Goal: Find specific page/section: Find specific page/section

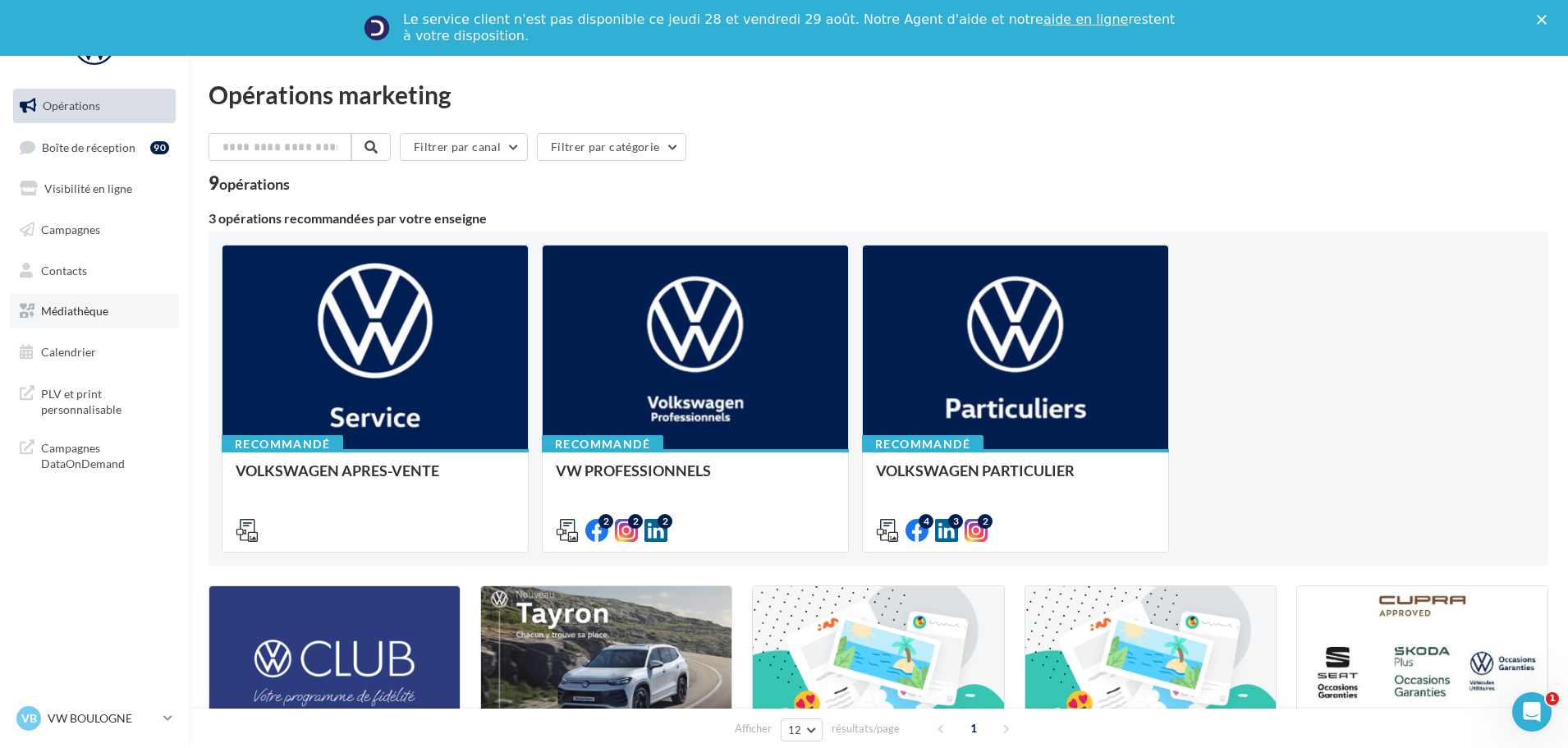
click at [105, 301] on link "Médiathèque" at bounding box center [93, 311] width 169 height 34
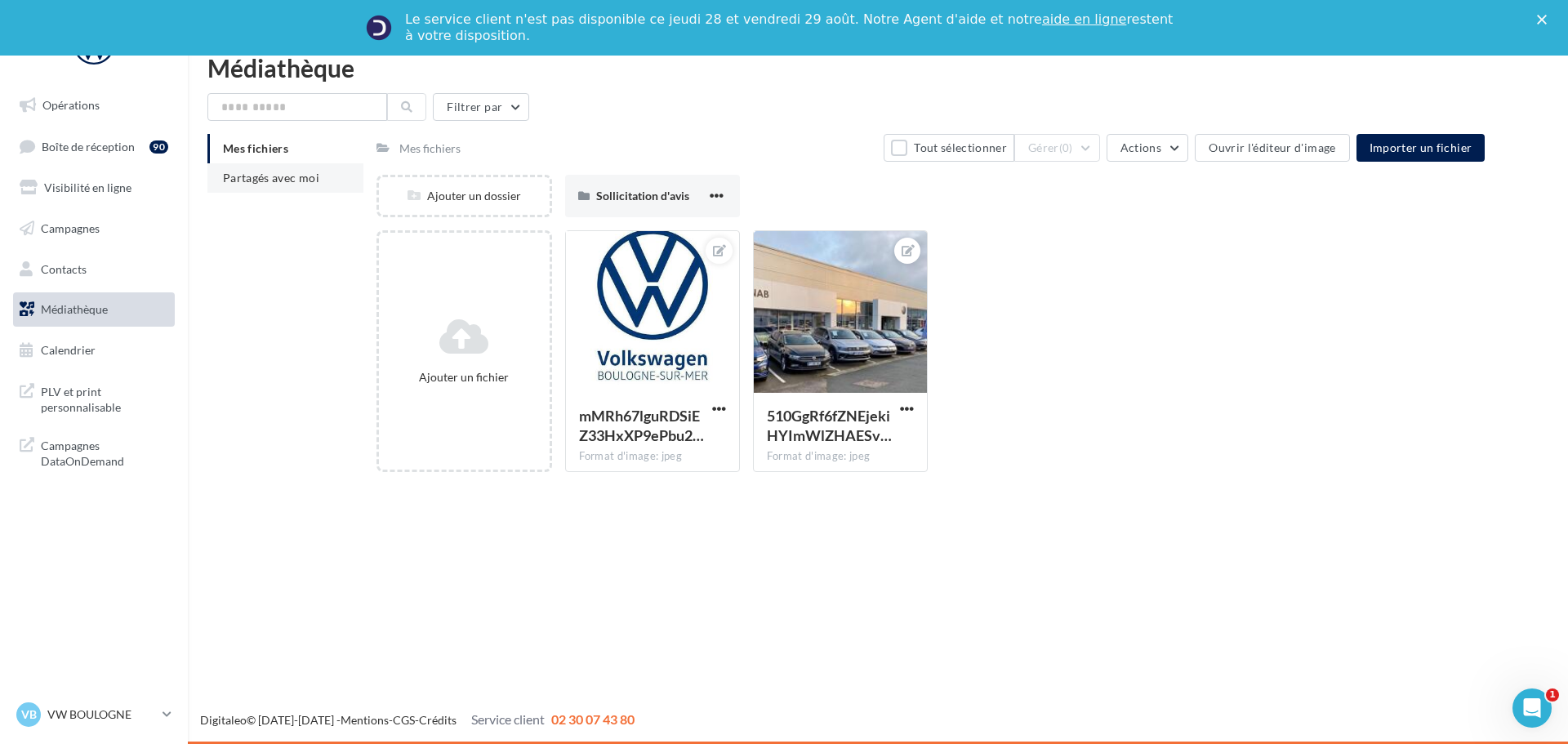
click at [311, 178] on span "Partagés avec moi" at bounding box center [271, 177] width 96 height 14
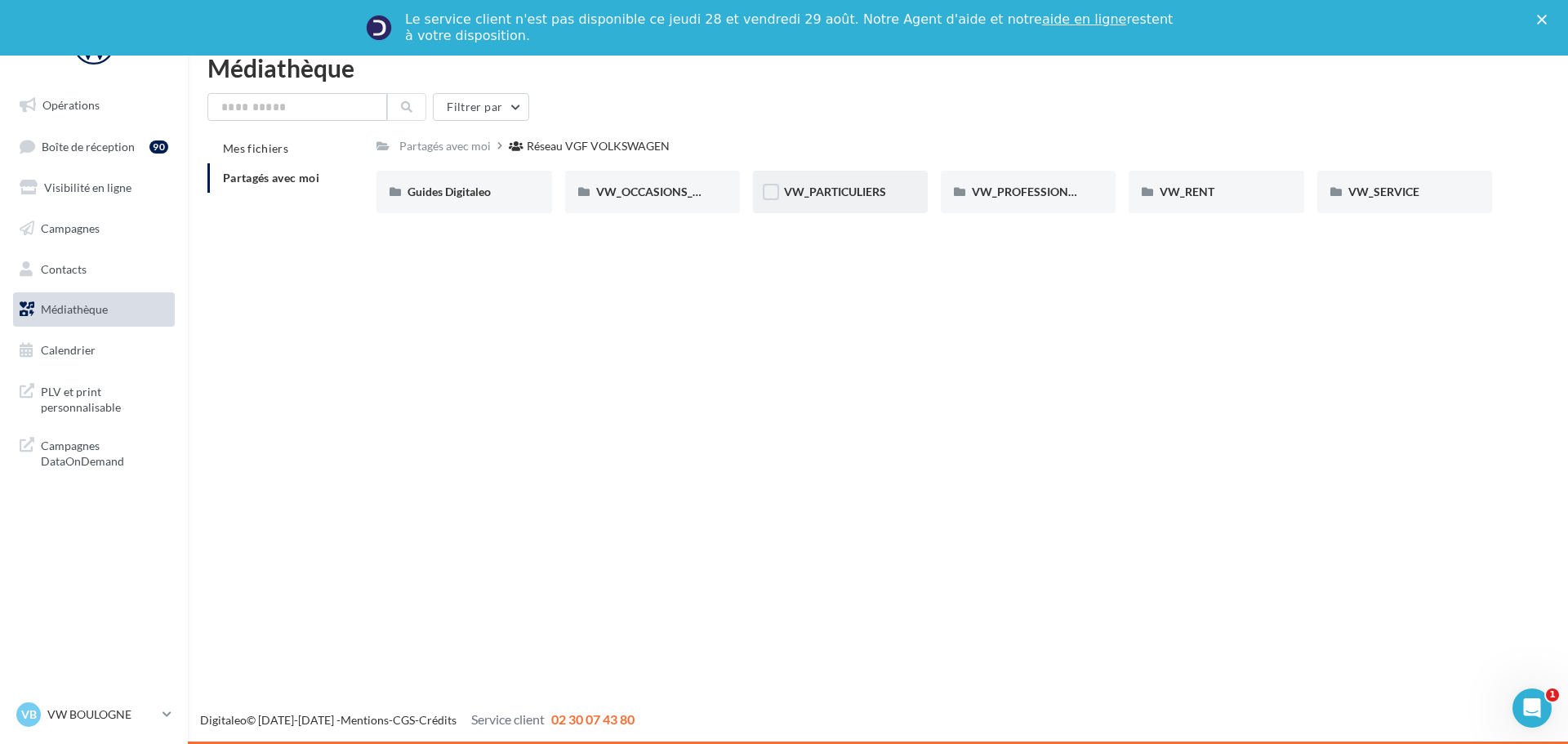
click at [842, 199] on div "VW_PARTICULIERS" at bounding box center [841, 191] width 113 height 16
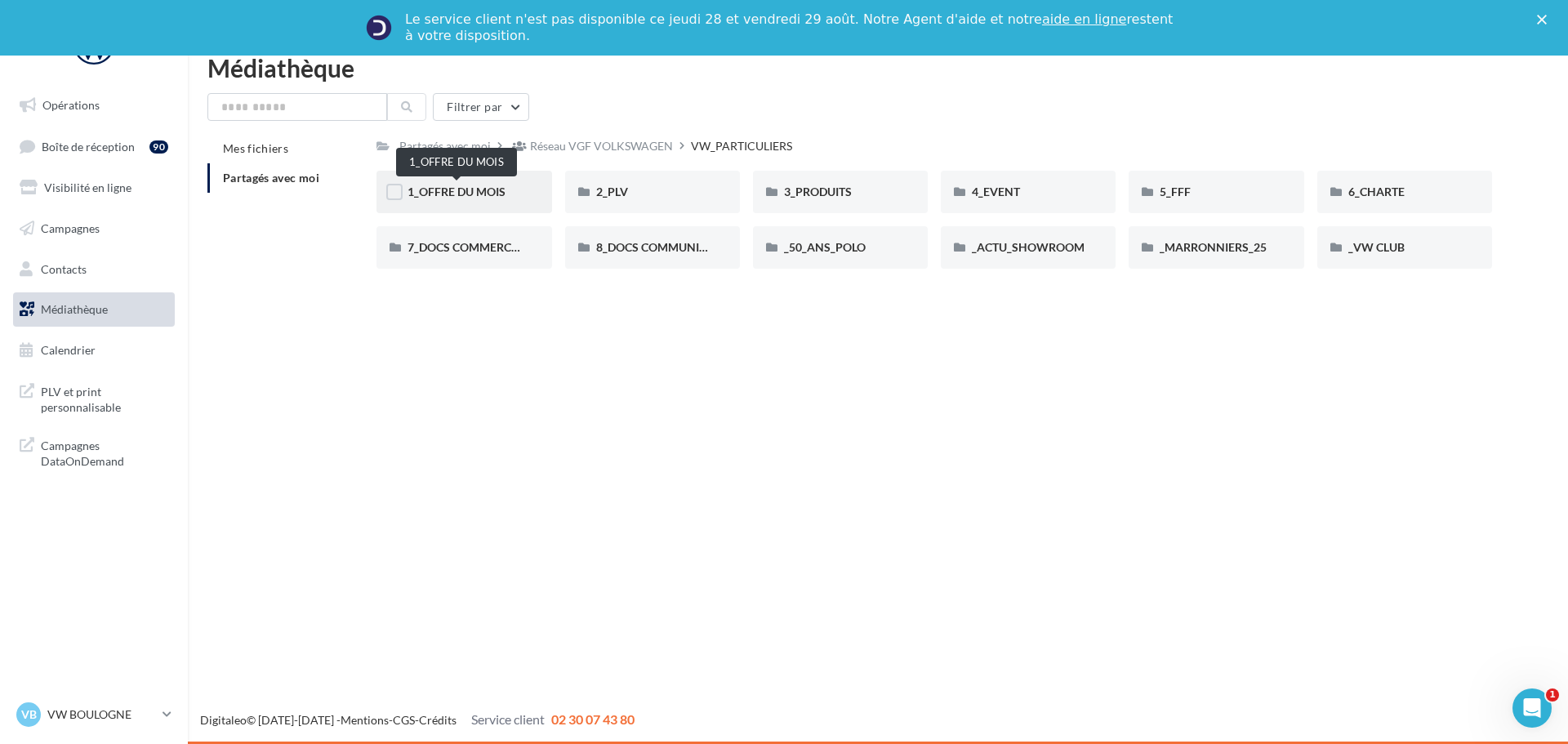
click at [494, 195] on span "1_OFFRE DU MOIS" at bounding box center [456, 191] width 98 height 14
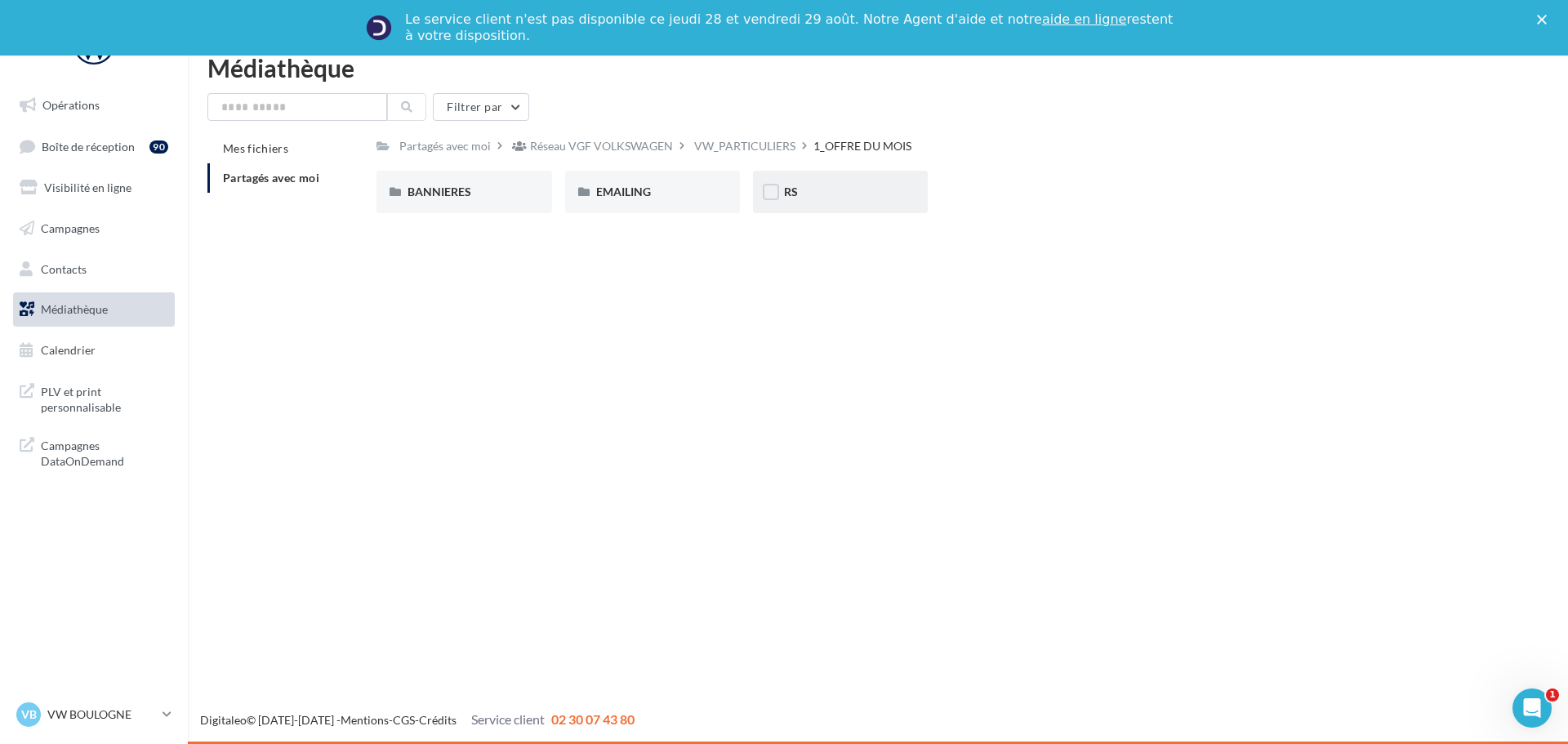
click at [828, 194] on div "RS" at bounding box center [841, 191] width 113 height 16
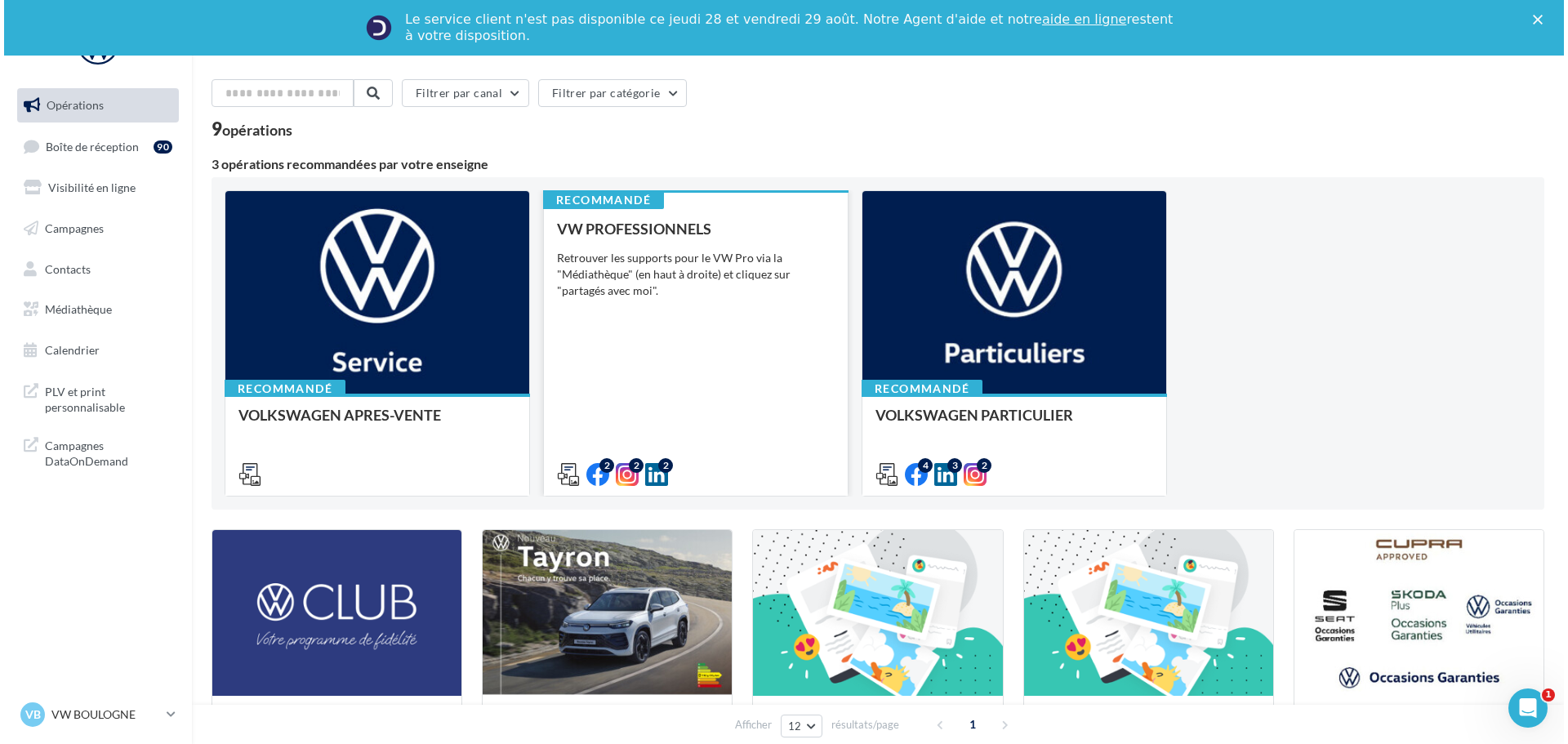
scroll to position [82, 0]
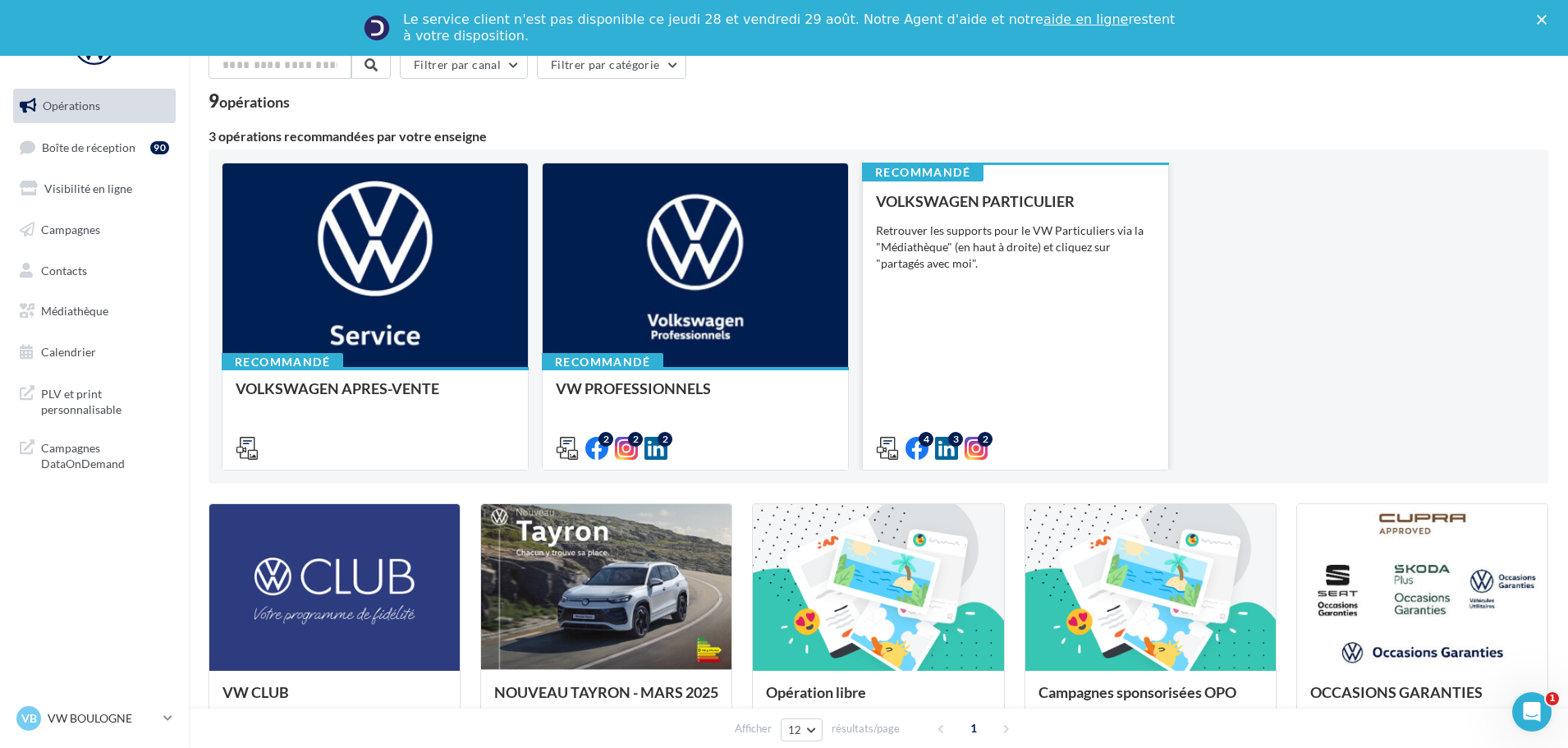
click at [1105, 302] on div "VOLKSWAGEN PARTICULIER Retrouver les supports pour le VW Particuliers via la "M…" at bounding box center [1015, 323] width 279 height 262
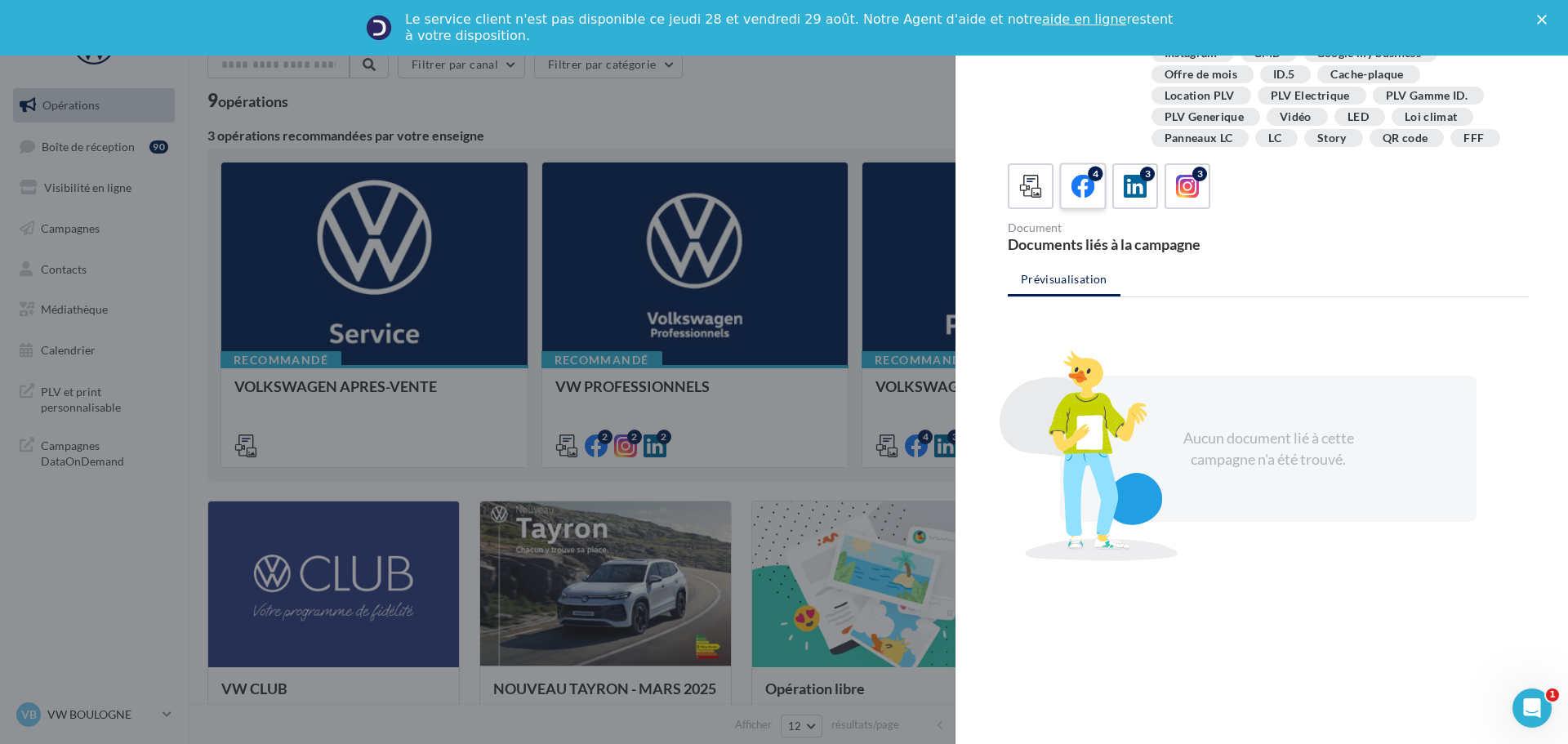
click at [1089, 195] on icon at bounding box center [1083, 187] width 24 height 24
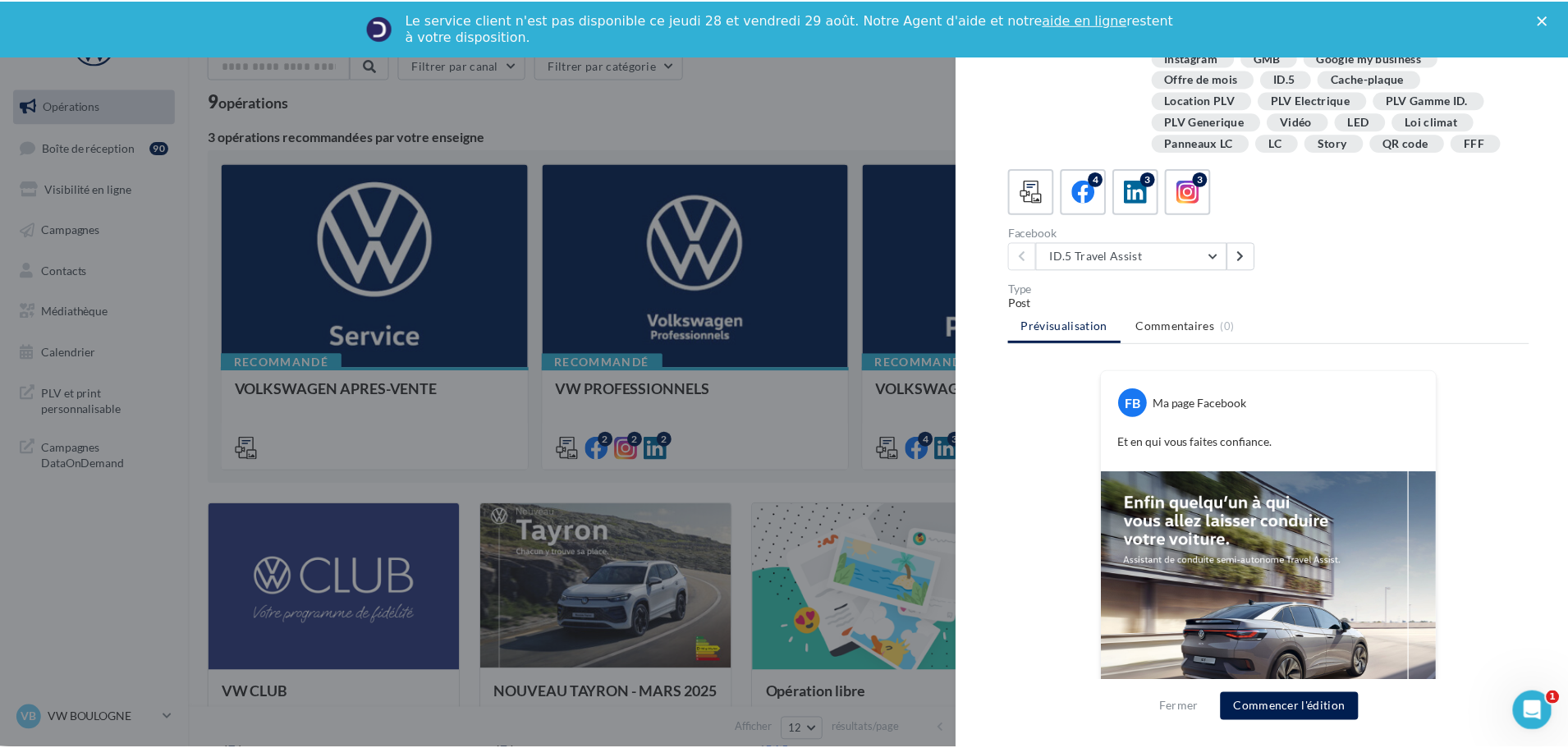
scroll to position [299, 0]
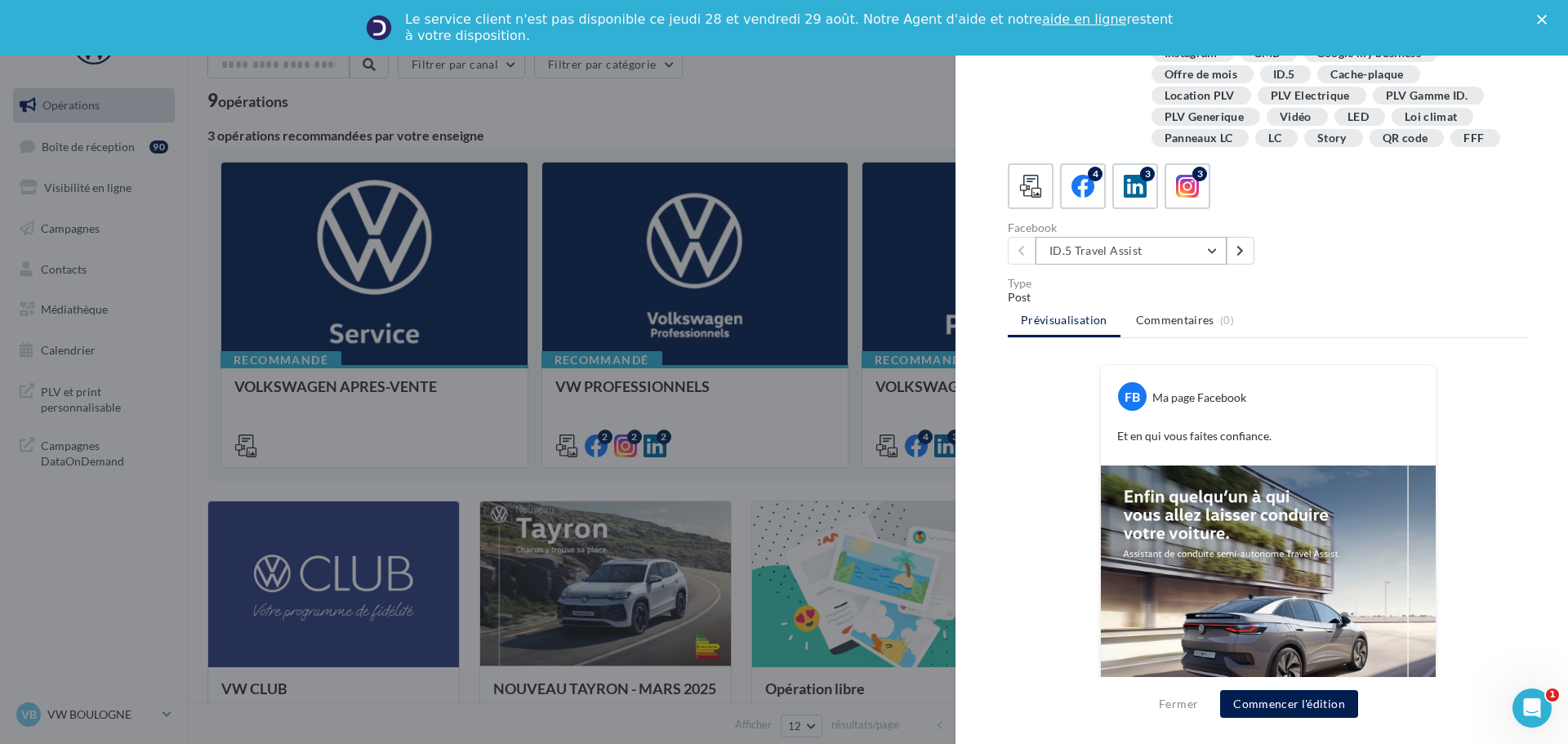
click at [1215, 262] on button "ID.5 Travel Assist" at bounding box center [1131, 250] width 191 height 28
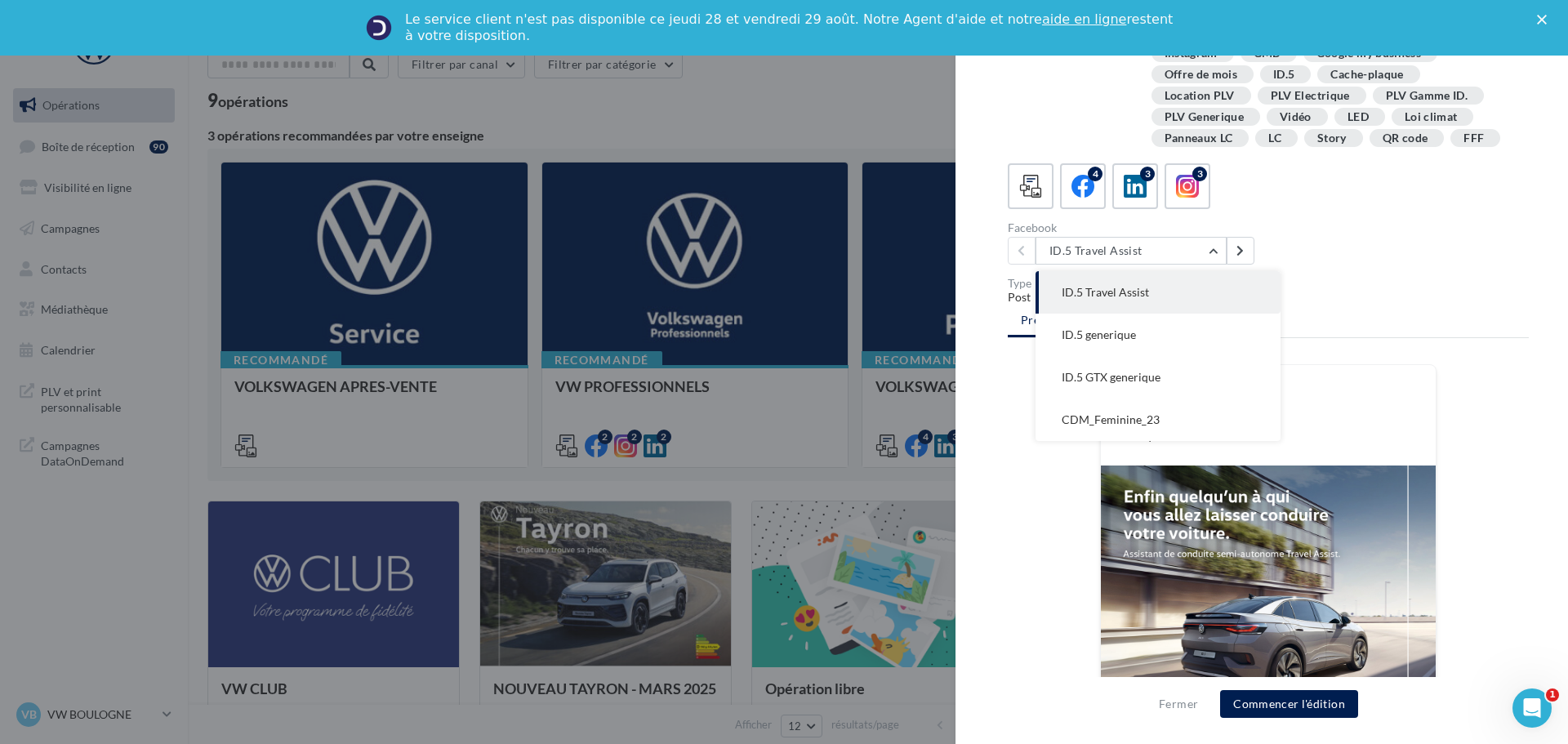
click at [1428, 236] on div "Facebook ID.5 Travel Assist ID.5 Travel Assist ID.5 generique ID.5 GTX generiqu…" at bounding box center [1275, 243] width 534 height 43
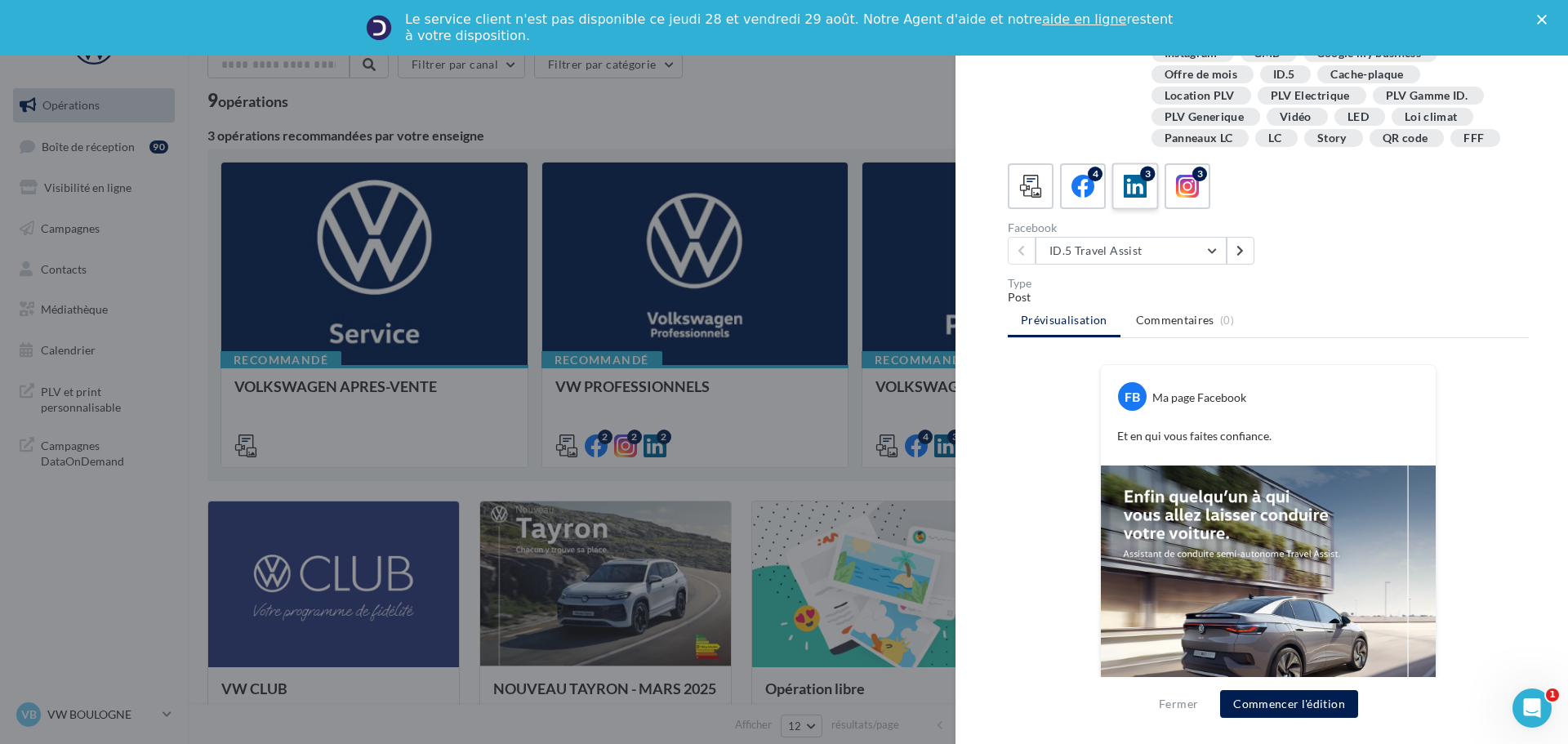
click at [1132, 184] on icon at bounding box center [1136, 187] width 24 height 24
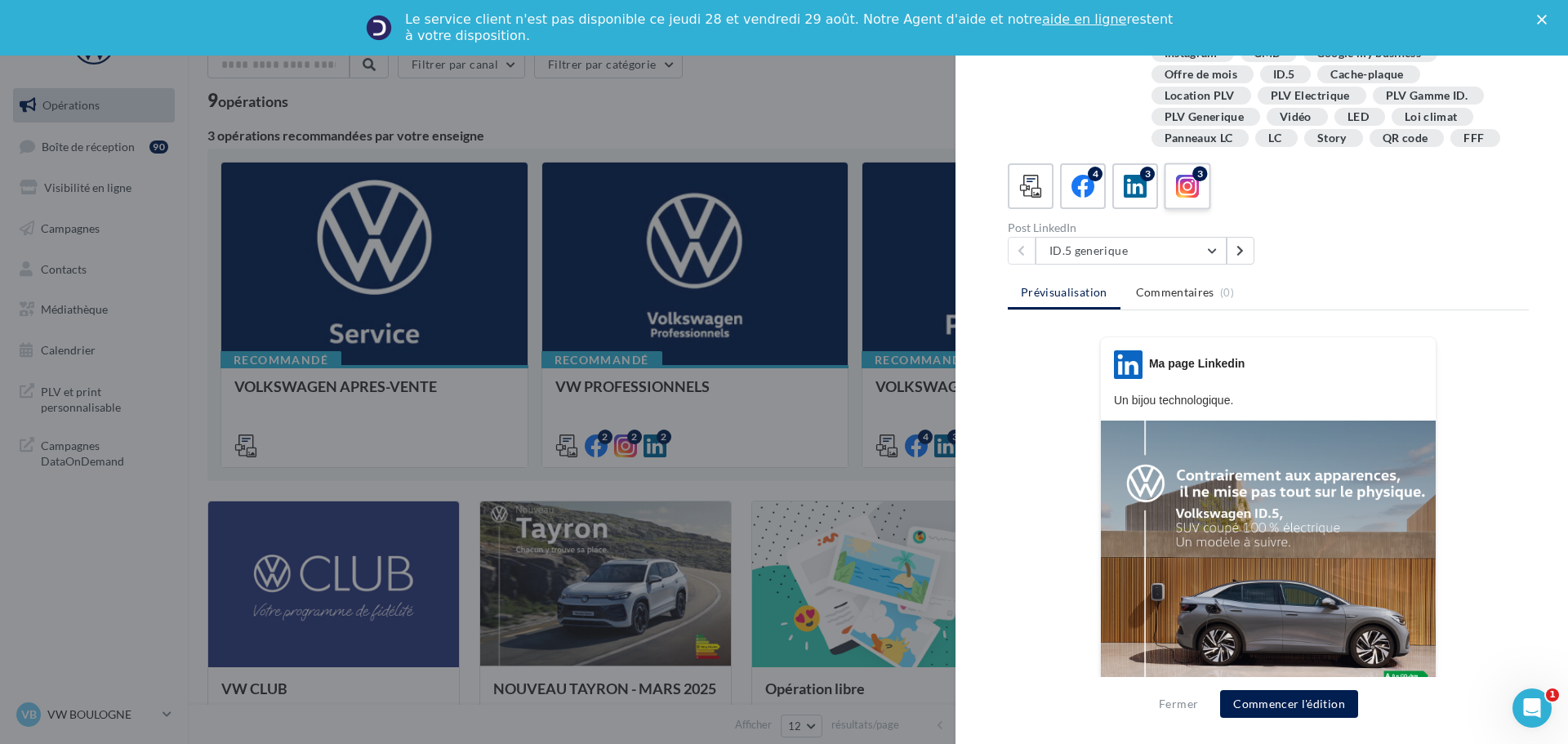
click at [1192, 201] on div "3" at bounding box center [1187, 186] width 30 height 30
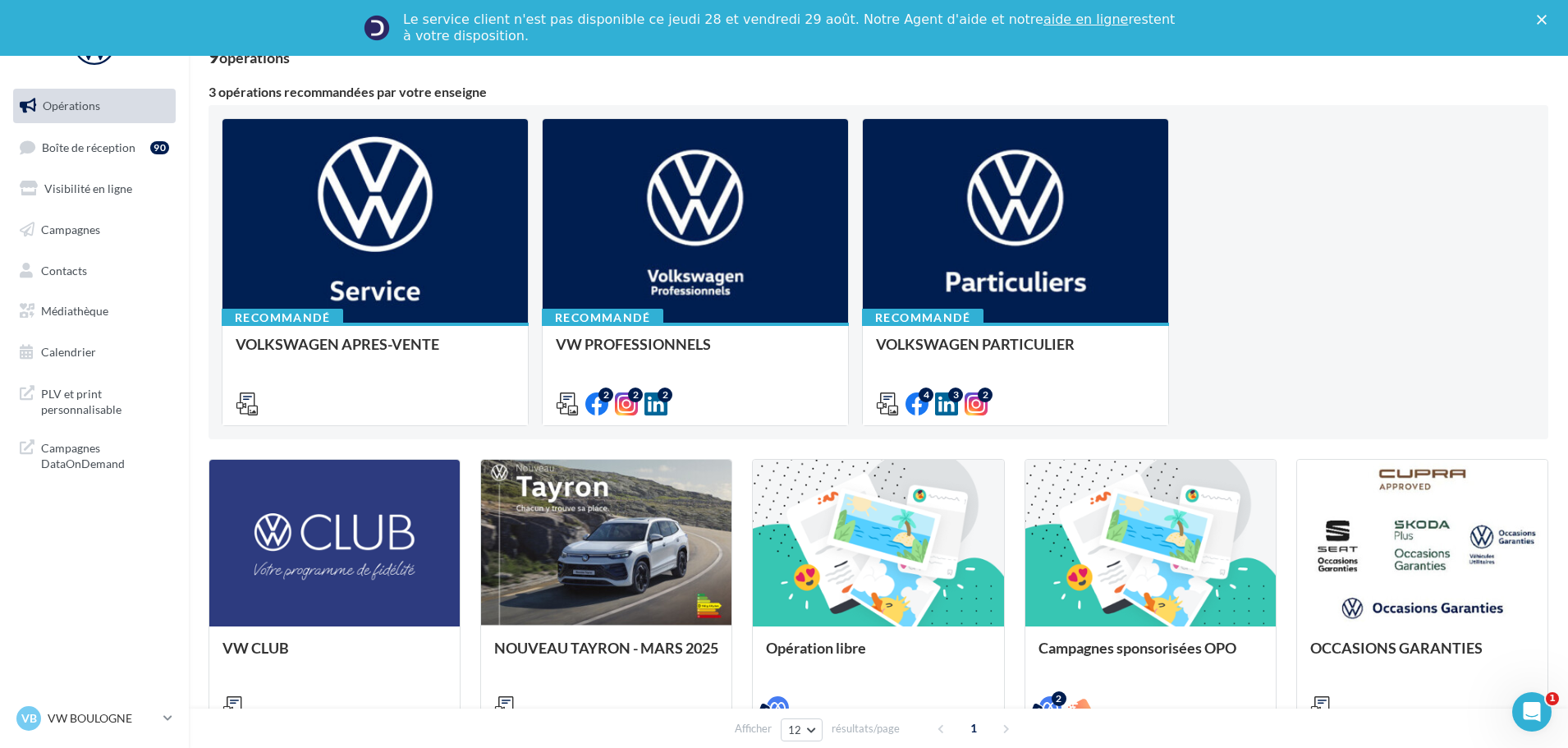
scroll to position [164, 0]
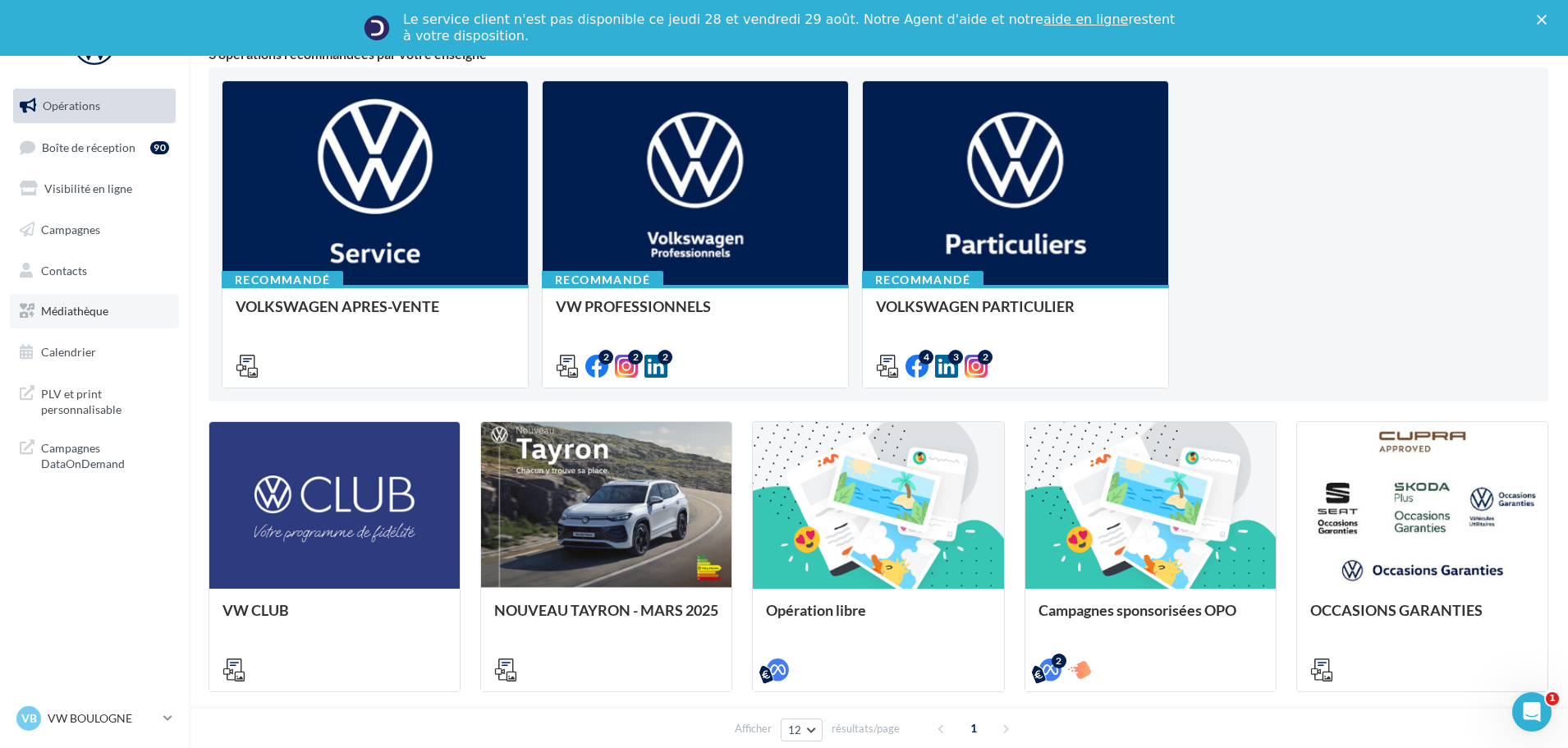
click at [113, 314] on link "Médiathèque" at bounding box center [93, 311] width 169 height 34
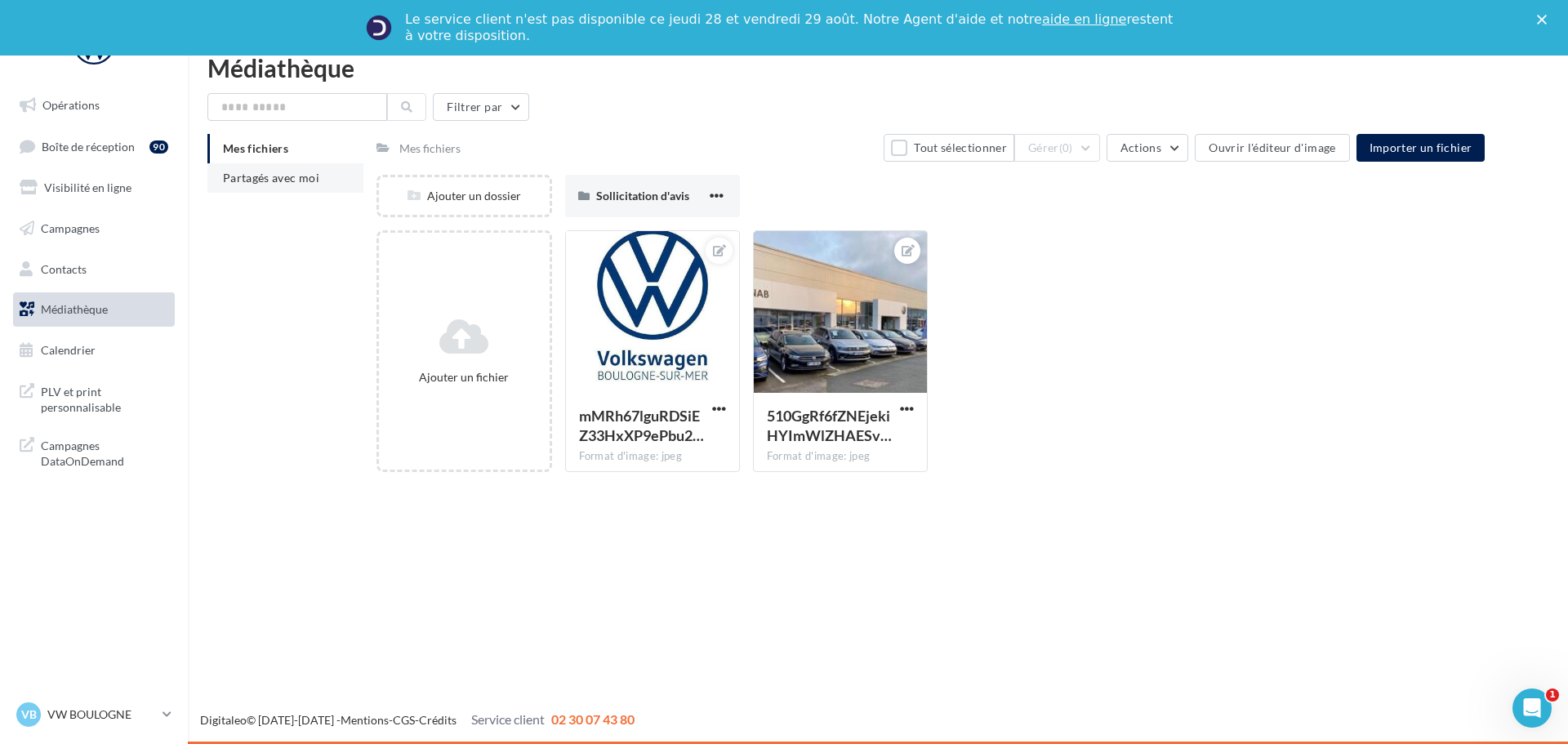
click at [319, 179] on li "Partagés avec moi" at bounding box center [285, 177] width 156 height 29
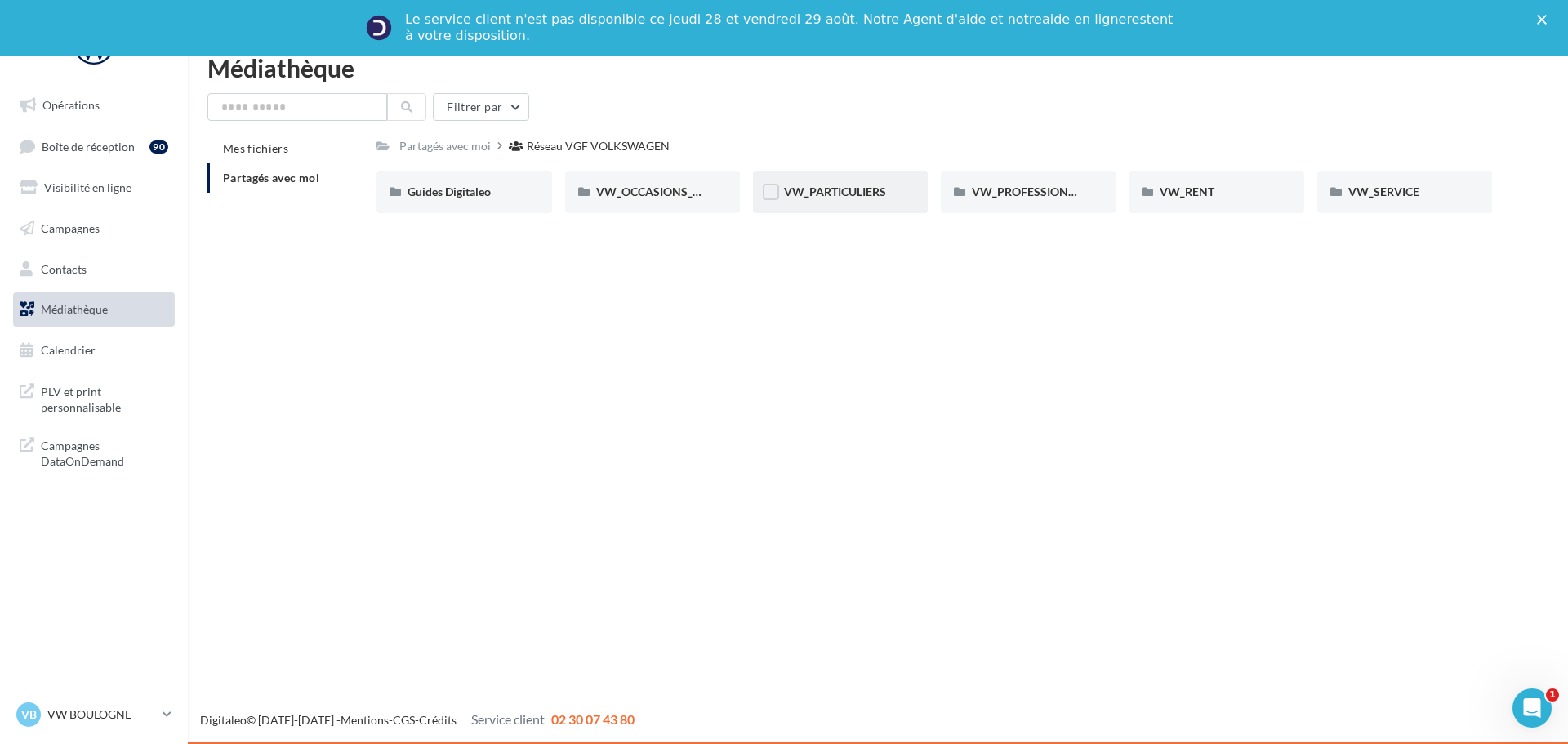
click at [831, 183] on div "VW_PARTICULIERS" at bounding box center [840, 192] width 175 height 43
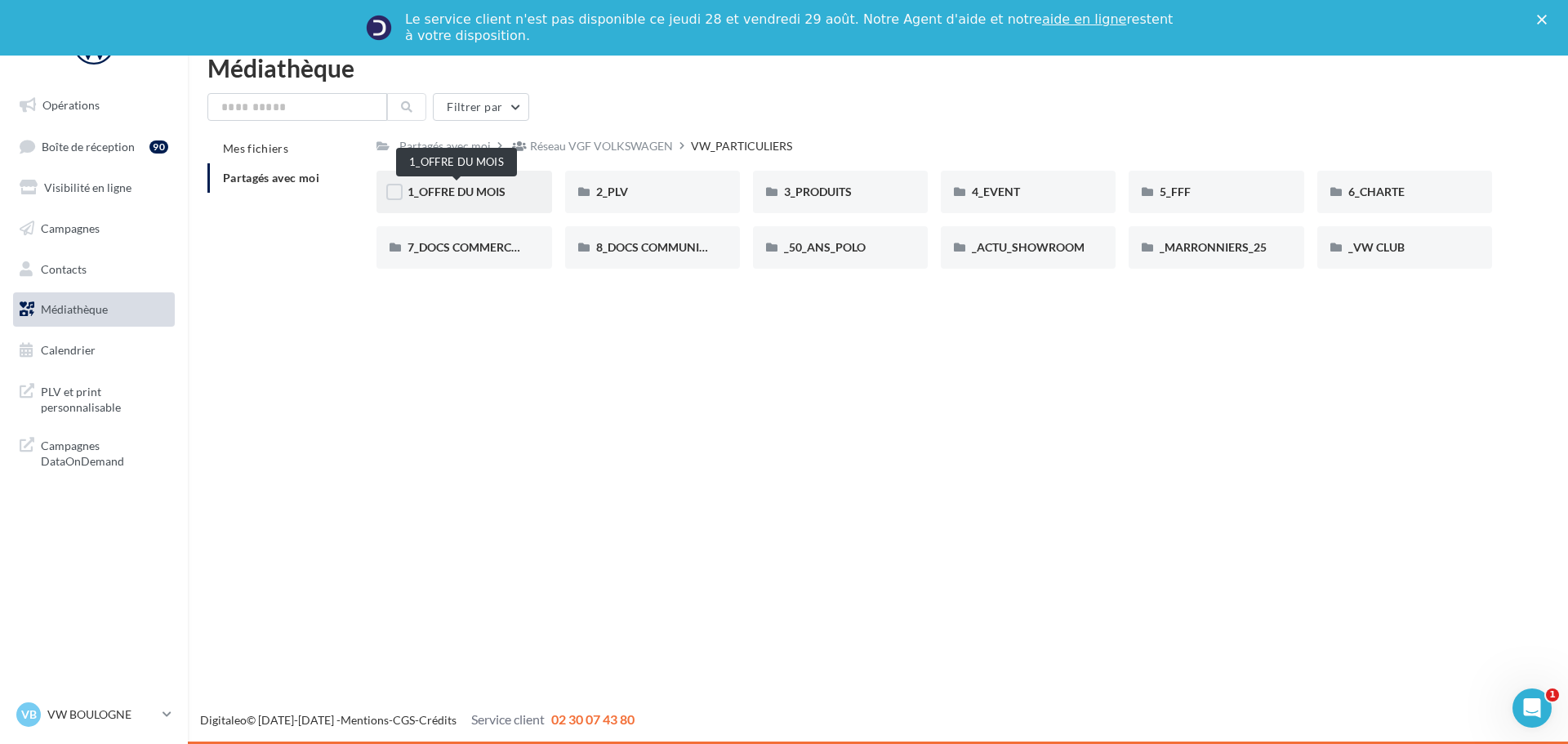
click at [472, 195] on span "1_OFFRE DU MOIS" at bounding box center [456, 191] width 98 height 14
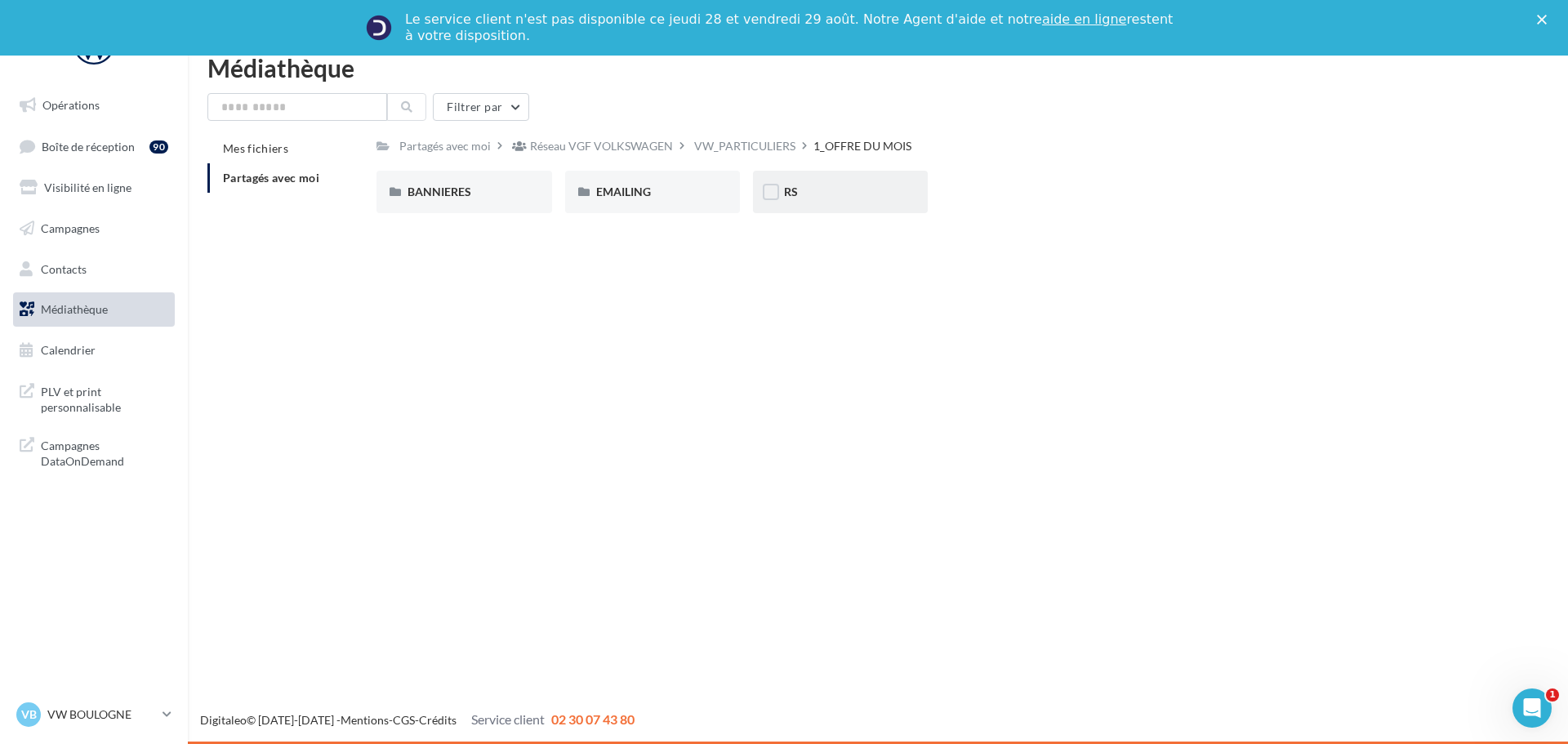
click at [823, 183] on div "RS" at bounding box center [840, 192] width 175 height 43
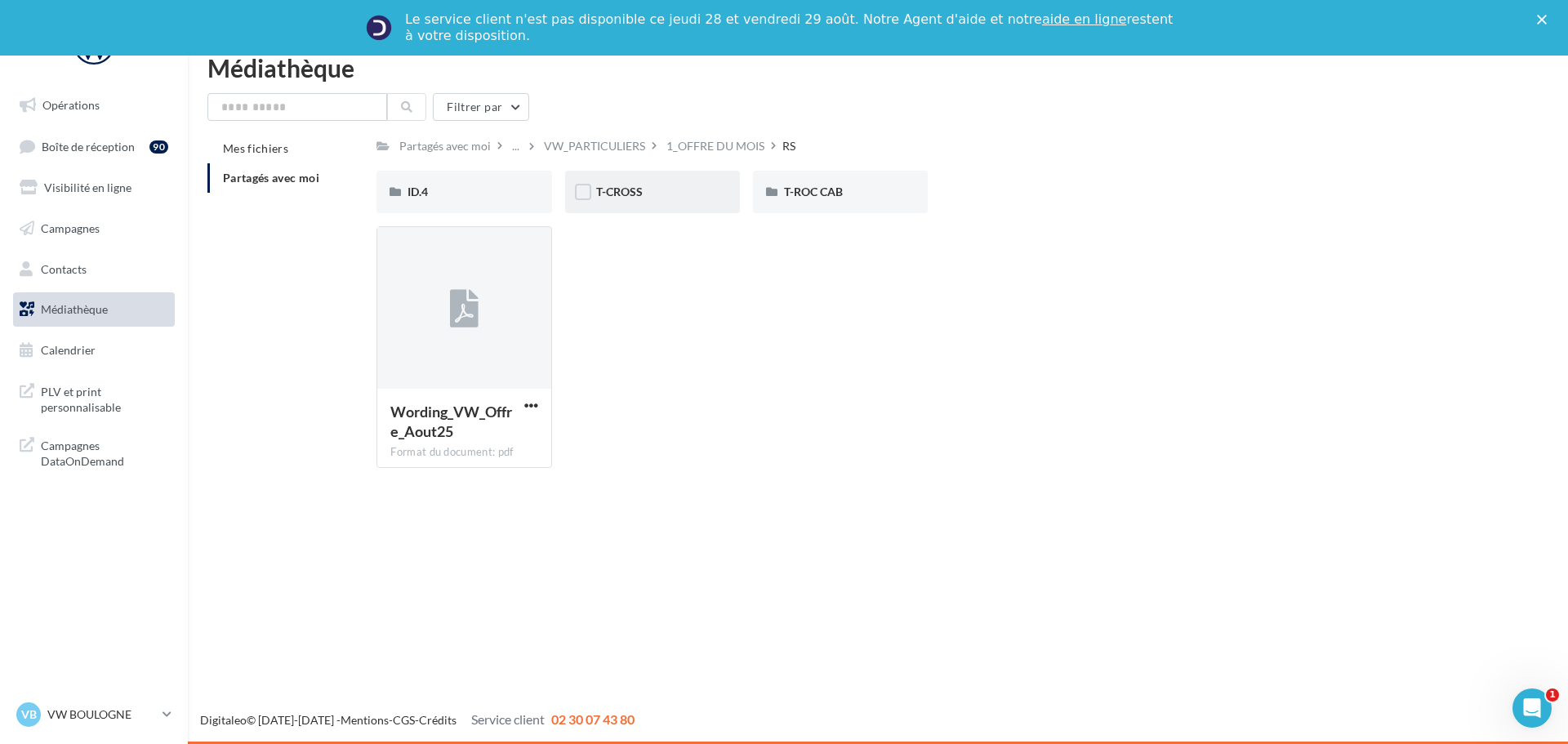
click at [675, 192] on div "T-CROSS" at bounding box center [652, 191] width 113 height 16
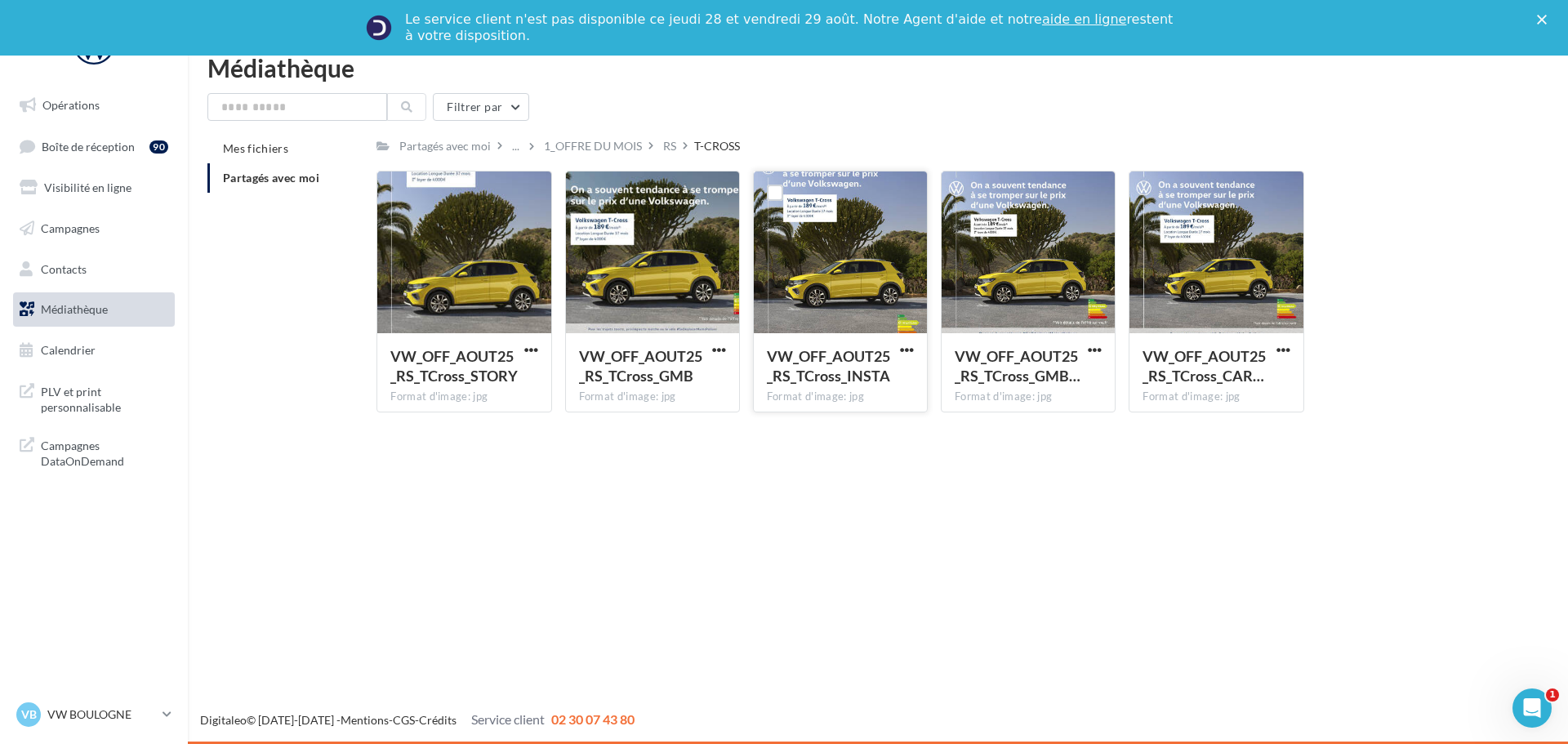
click at [854, 255] on div at bounding box center [840, 253] width 173 height 163
click at [800, 219] on div at bounding box center [840, 253] width 173 height 163
click at [831, 368] on span "VW_OFF_AOUT25_RS_TCross_INSTA" at bounding box center [828, 366] width 123 height 38
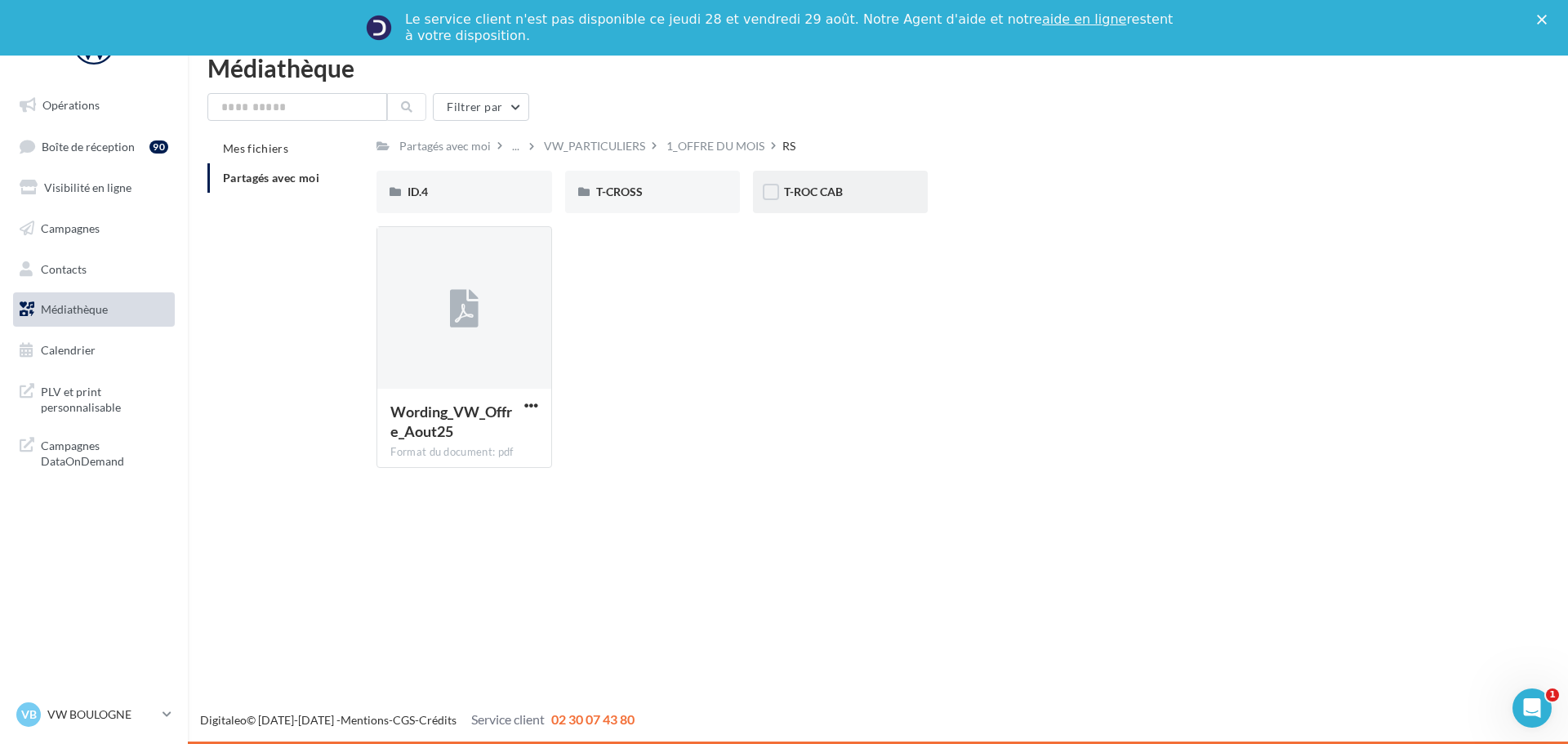
click at [876, 181] on div "T-ROC CAB" at bounding box center [840, 192] width 175 height 43
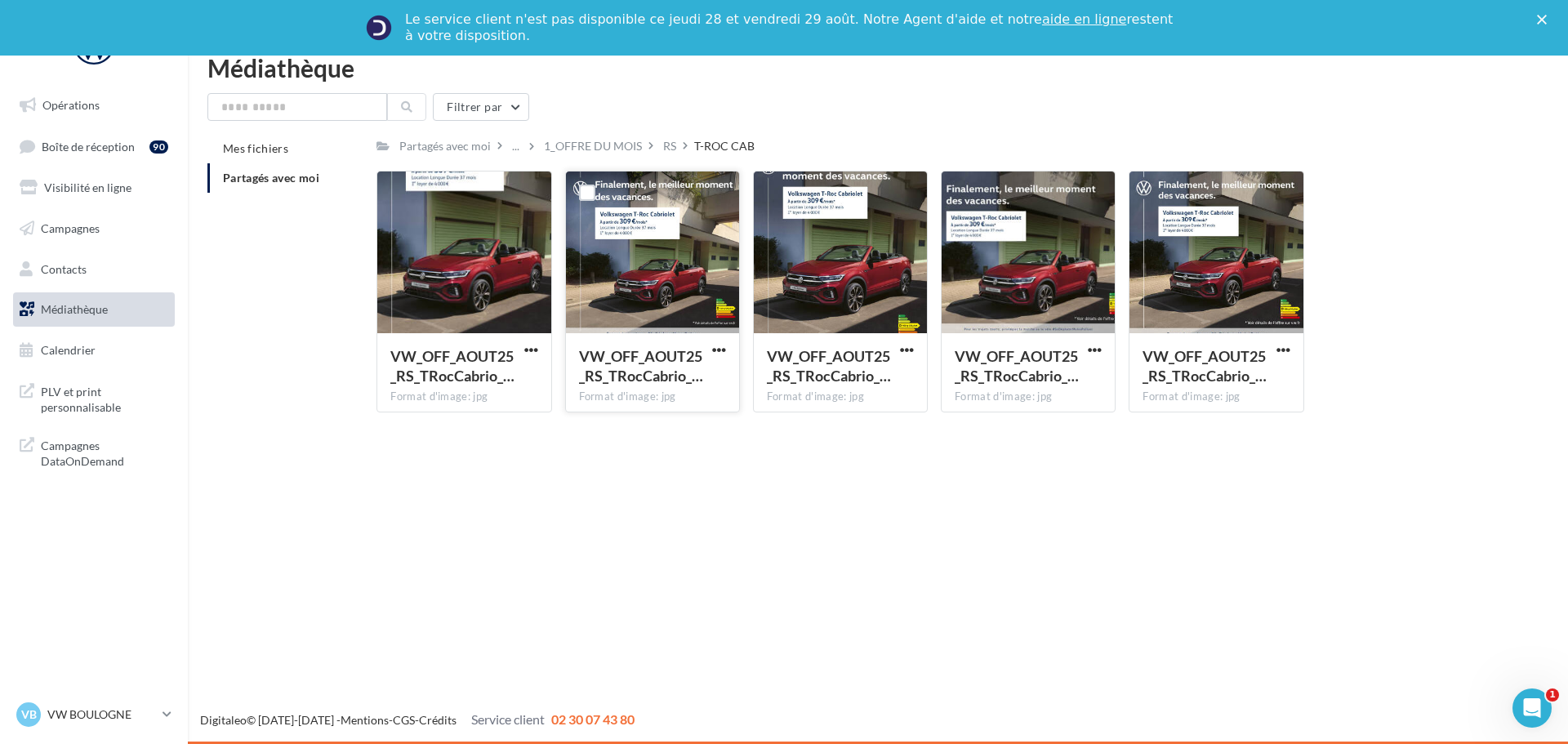
click at [705, 267] on div at bounding box center [652, 253] width 173 height 163
click at [660, 342] on div "VW_OFF_AOUT25_RS_TRocCabrio_… Format d'image: jpg" at bounding box center [652, 371] width 173 height 77
click at [630, 365] on span "VW_OFF_AOUT25_RS_TRocCabrio_…" at bounding box center [640, 366] width 124 height 38
click at [655, 377] on span "VW_OFF_AOUT25_RS_TRocCabrio_…" at bounding box center [640, 366] width 124 height 38
click at [684, 230] on div at bounding box center [652, 253] width 173 height 163
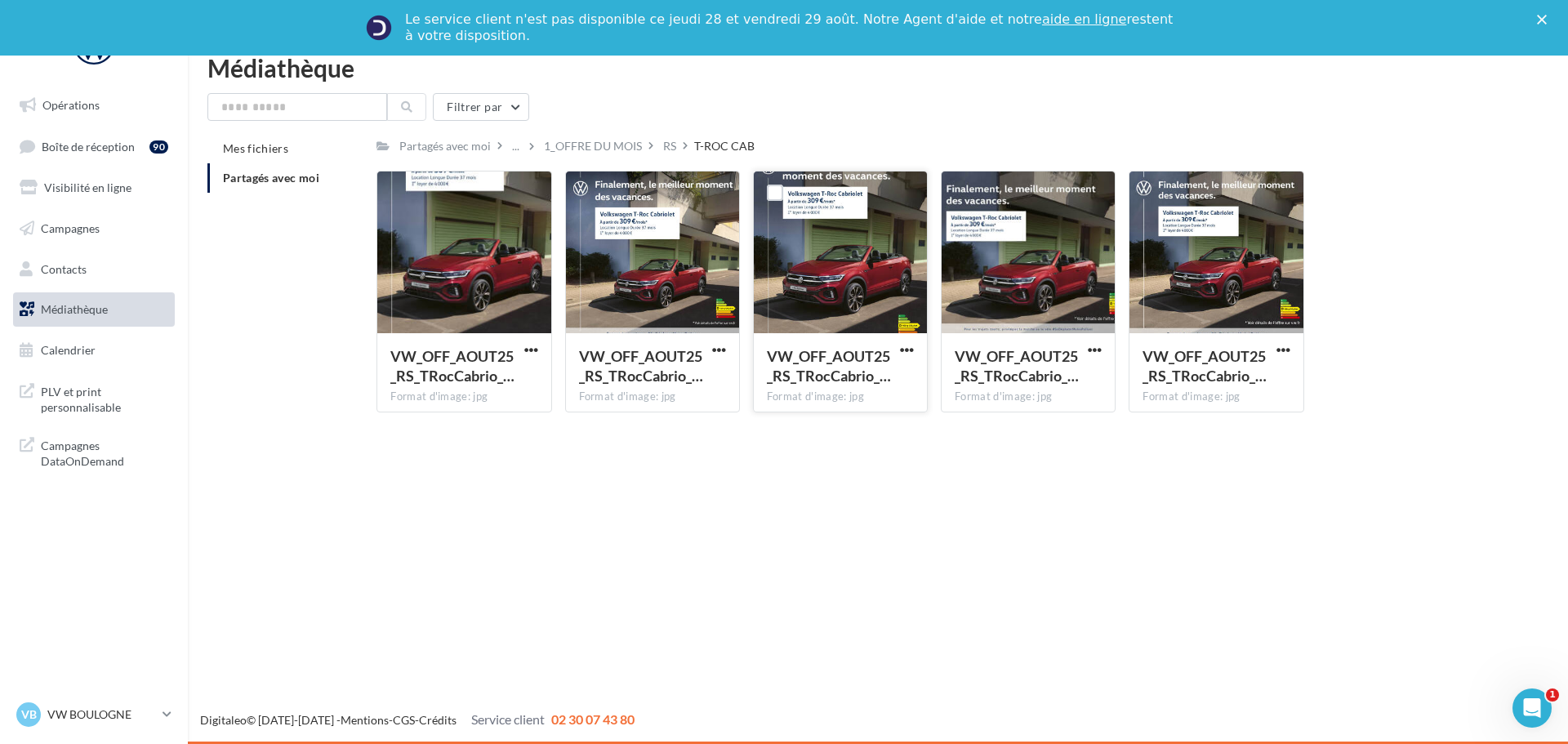
click at [879, 234] on div at bounding box center [840, 253] width 173 height 163
click at [875, 378] on span "VW_OFF_AOUT25_RS_TRocCabrio_…" at bounding box center [828, 366] width 124 height 38
click at [912, 351] on span "button" at bounding box center [906, 350] width 14 height 14
click at [1071, 488] on div "Opérations Boîte de réception 90 Visibilité en ligne Campagnes Contacts Médiath…" at bounding box center [784, 399] width 1568 height 689
click at [55, 339] on link "Calendrier" at bounding box center [93, 350] width 168 height 34
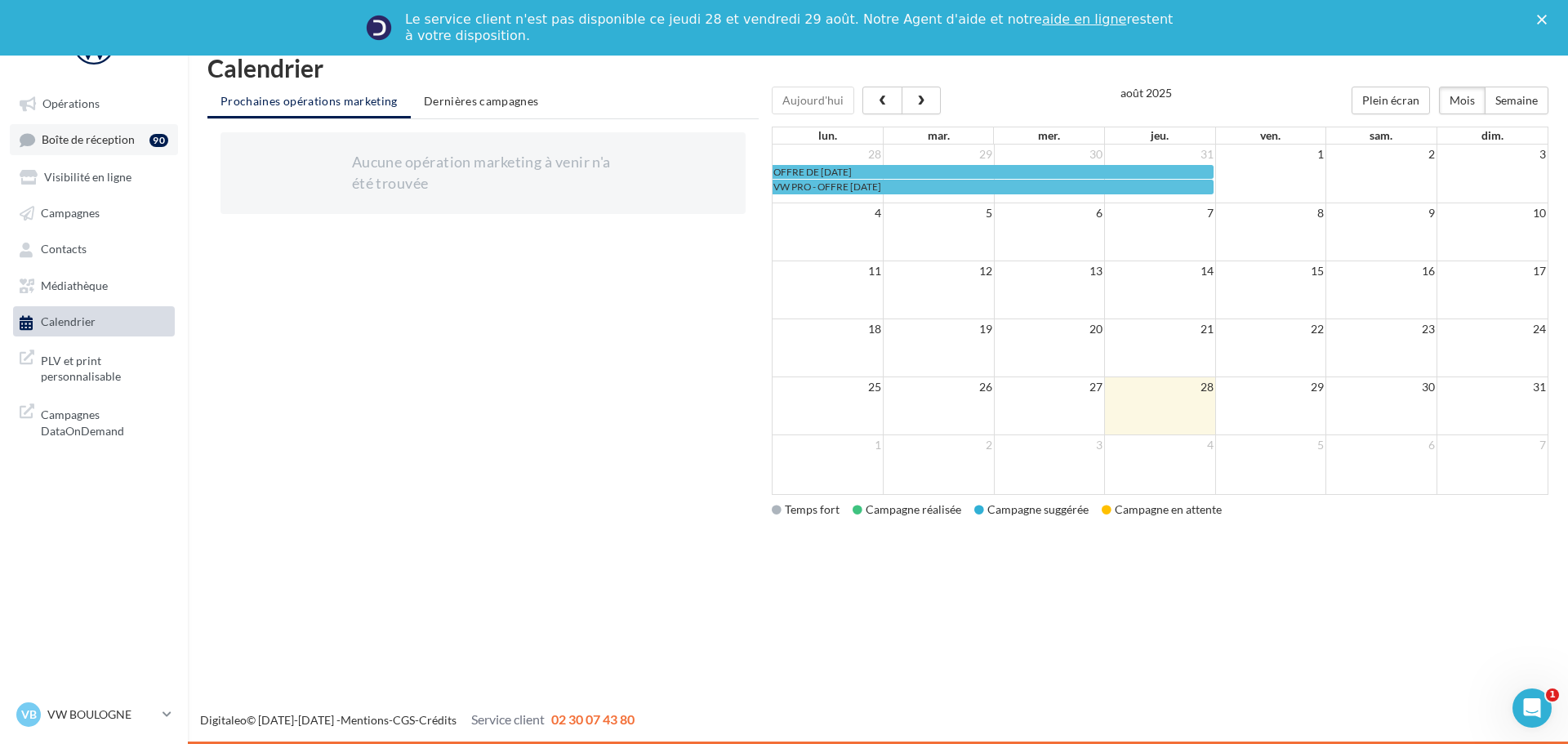
click at [99, 133] on span "Boîte de réception" at bounding box center [88, 140] width 93 height 14
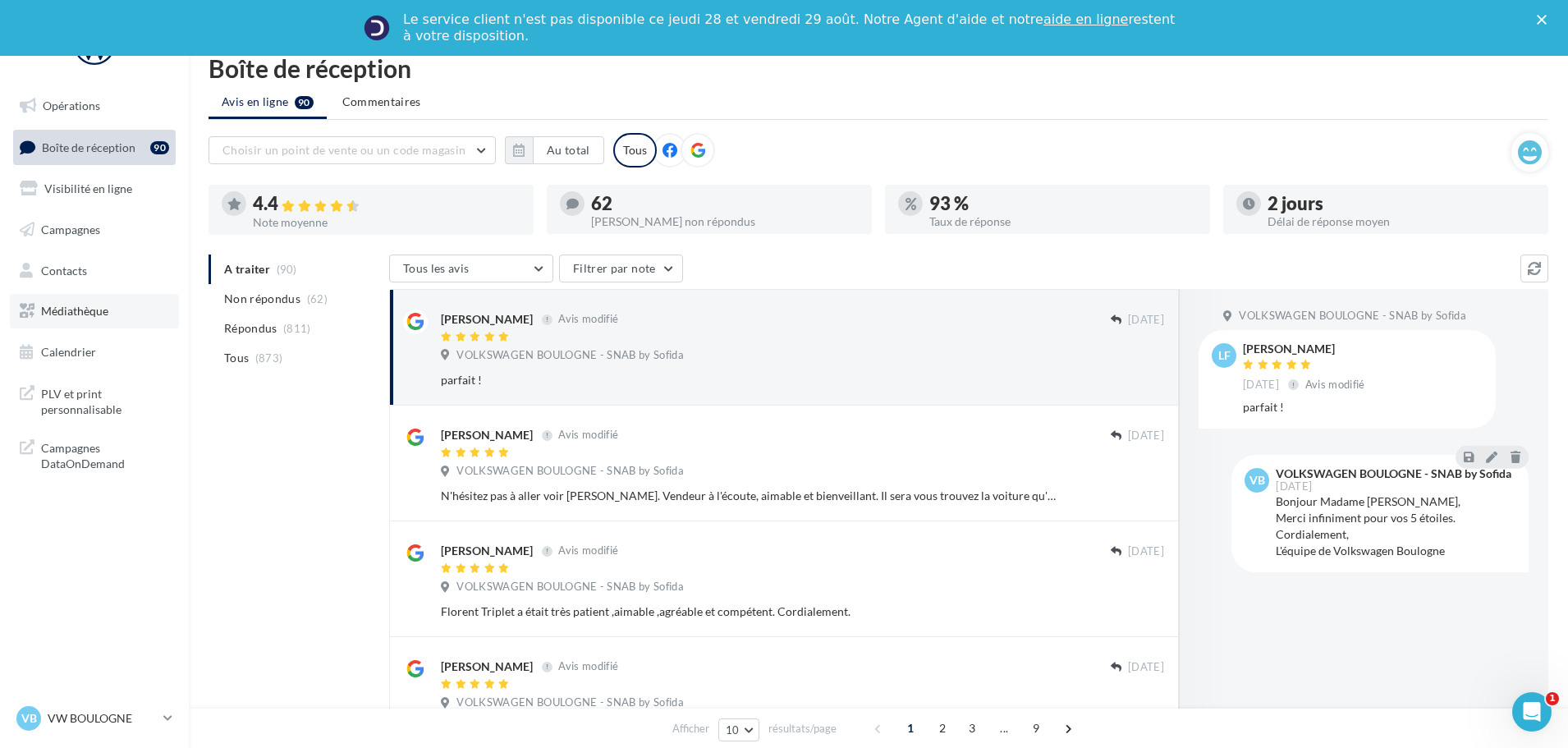
click at [117, 303] on link "Médiathèque" at bounding box center [93, 311] width 169 height 34
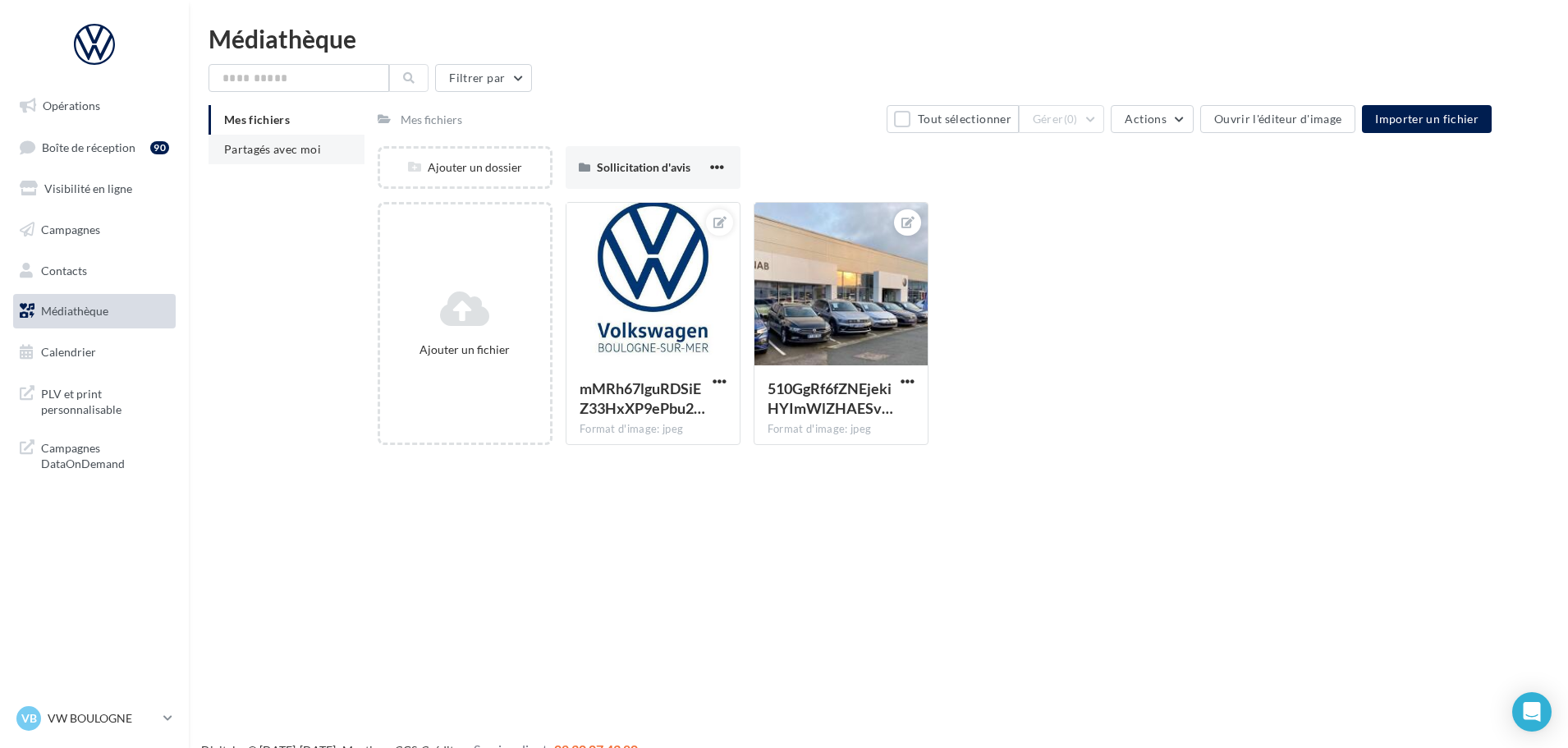
click at [284, 150] on span "Partagés avec moi" at bounding box center [272, 149] width 97 height 14
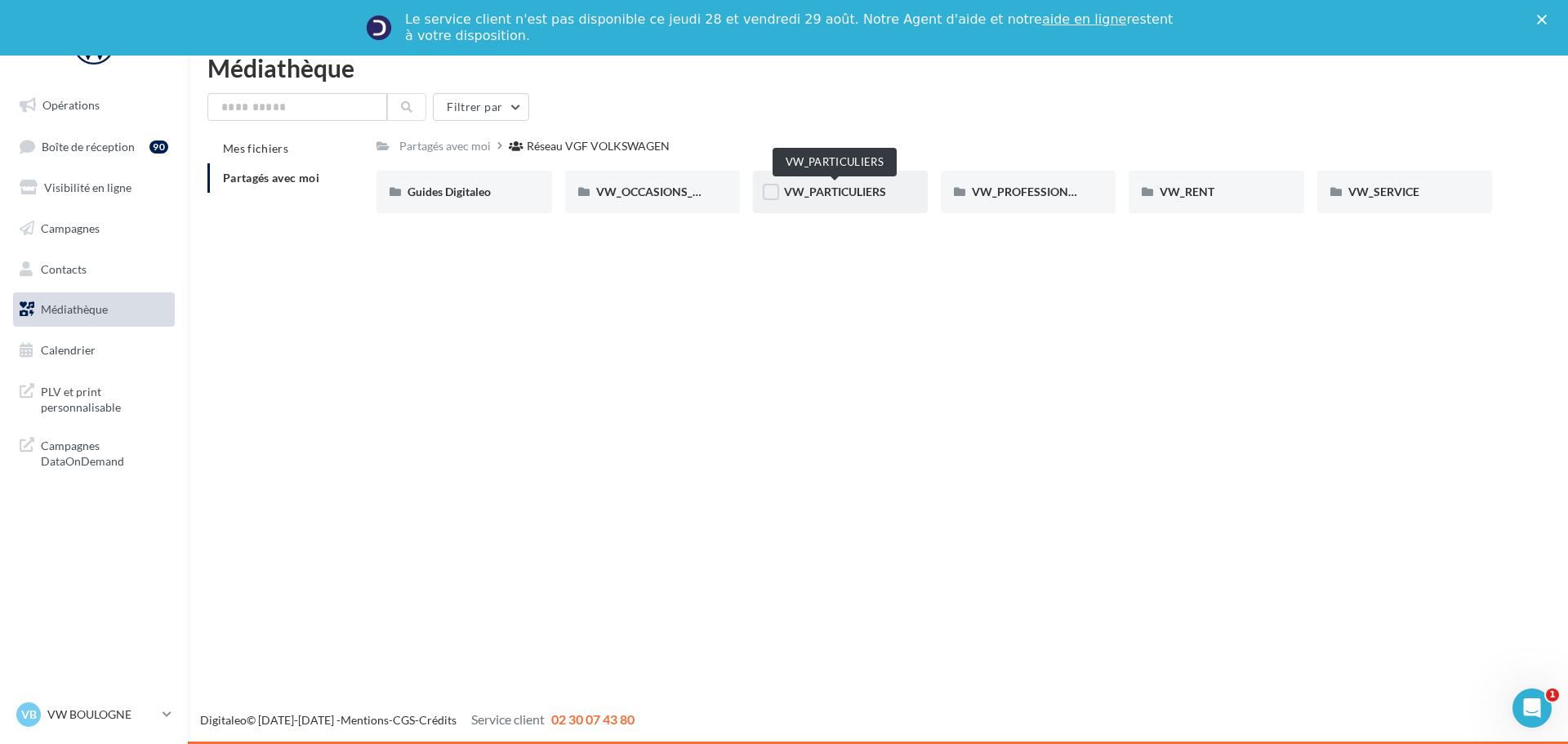
click at [860, 192] on span "VW_PARTICULIERS" at bounding box center [836, 191] width 102 height 14
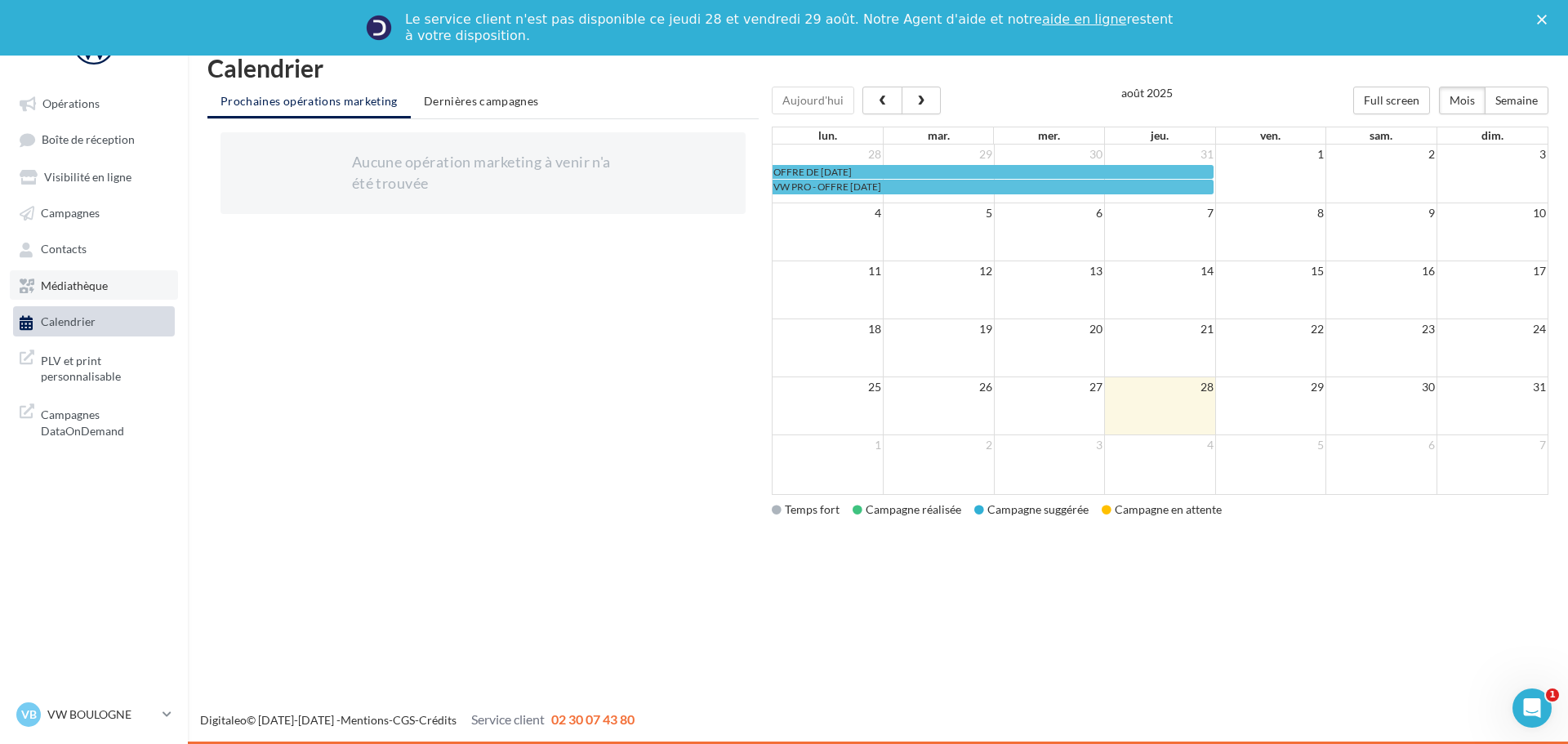
click at [111, 278] on link "Médiathèque" at bounding box center [93, 285] width 168 height 29
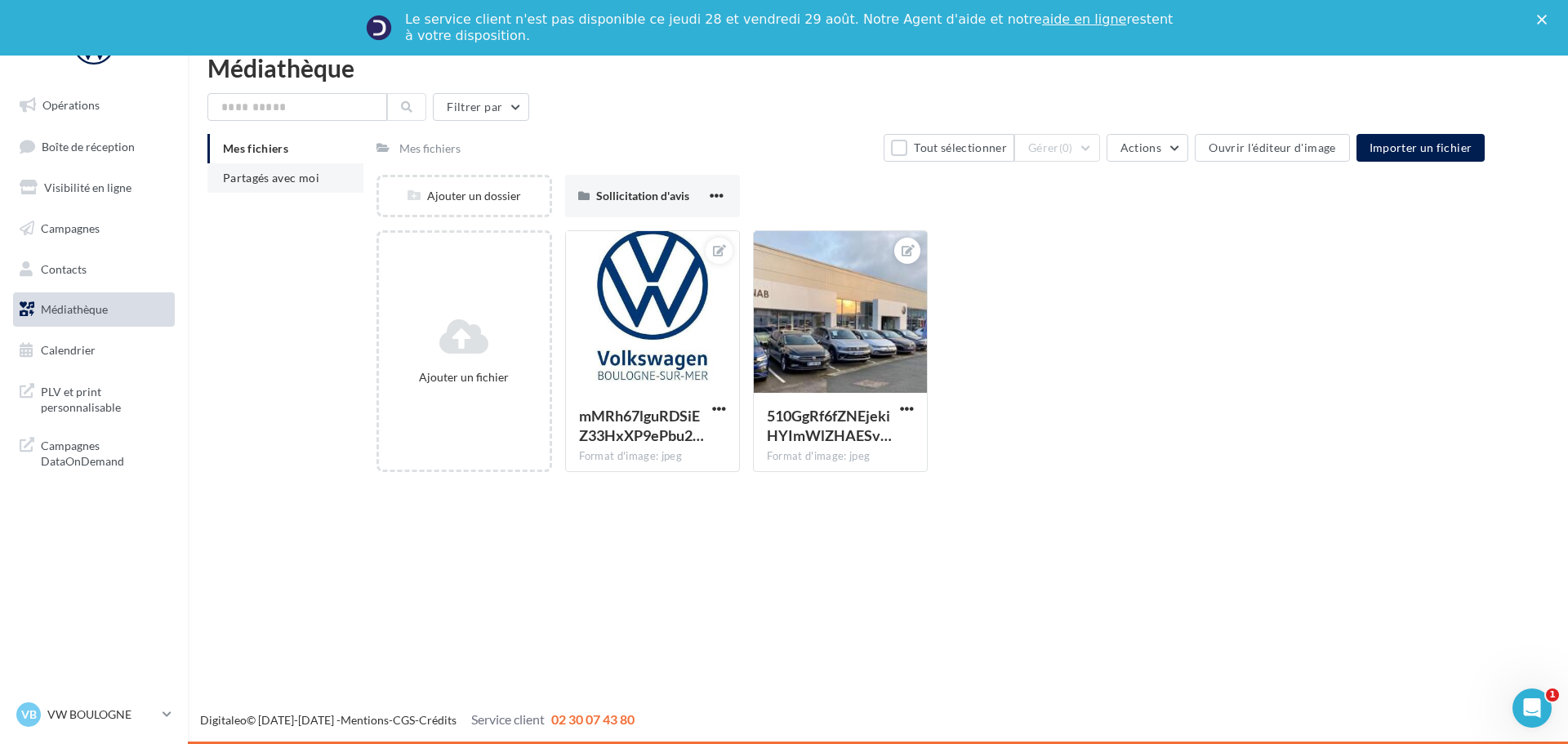
click at [272, 172] on span "Partagés avec moi" at bounding box center [271, 177] width 96 height 14
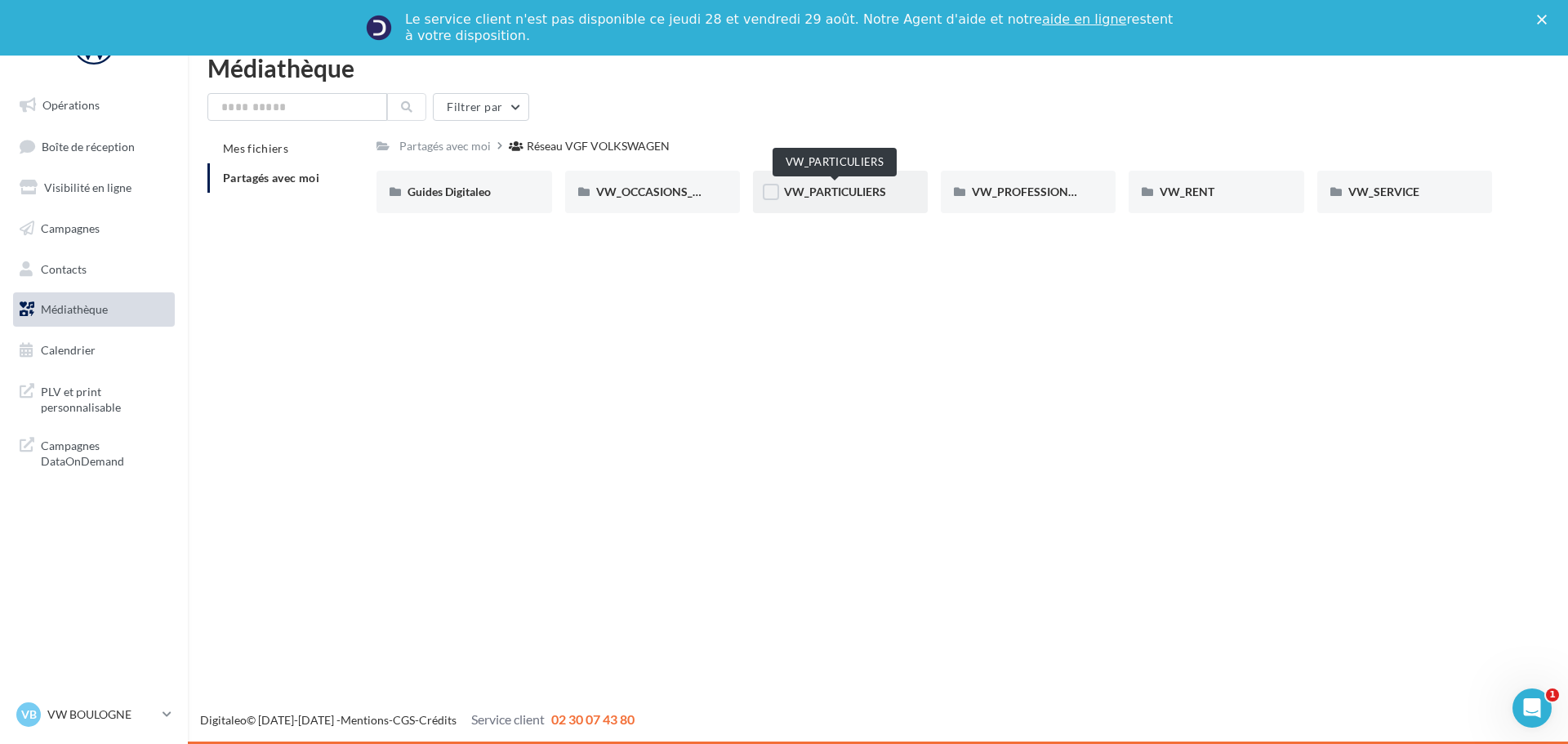
click at [854, 193] on span "VW_PARTICULIERS" at bounding box center [836, 191] width 102 height 14
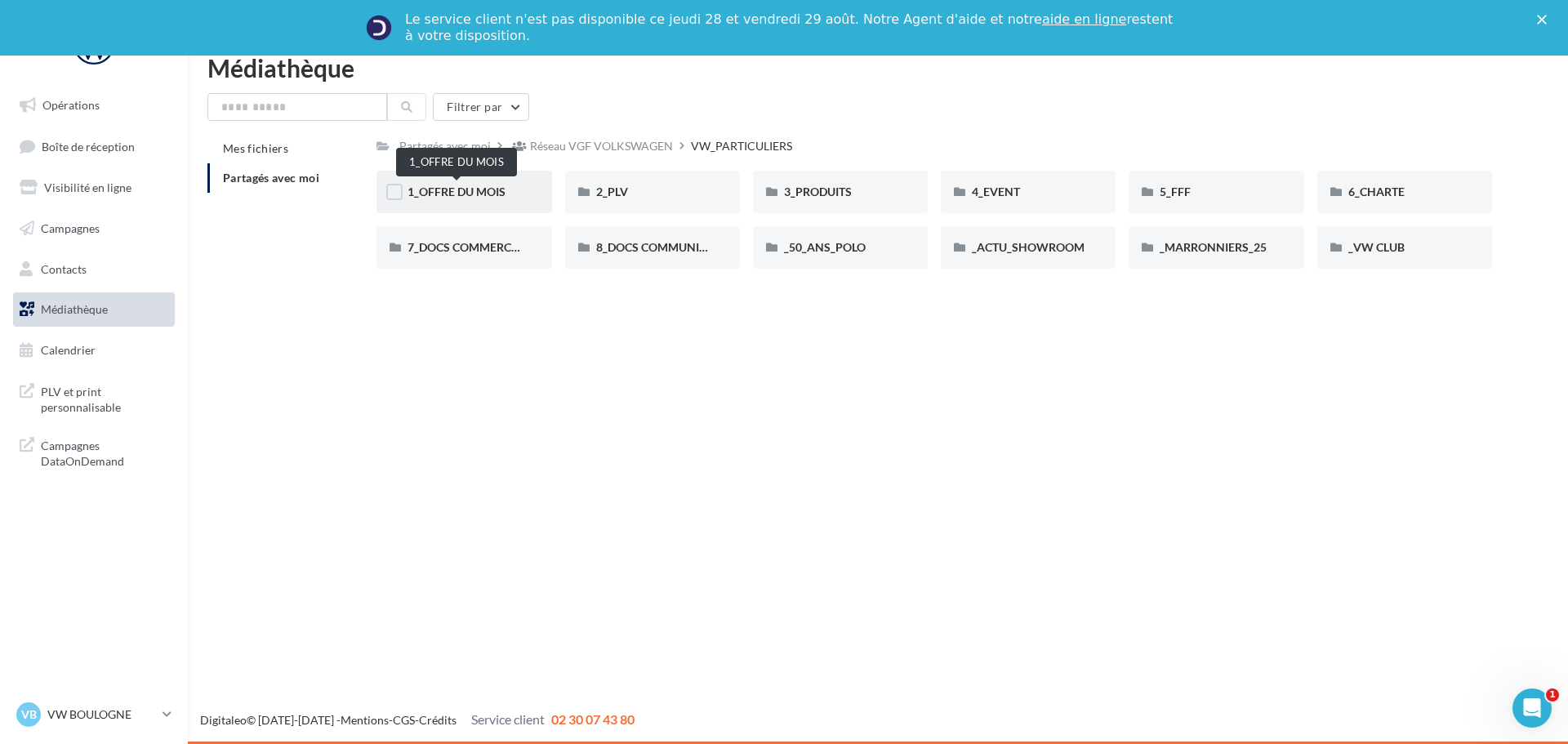
click at [497, 191] on span "1_OFFRE DU MOIS" at bounding box center [456, 191] width 98 height 14
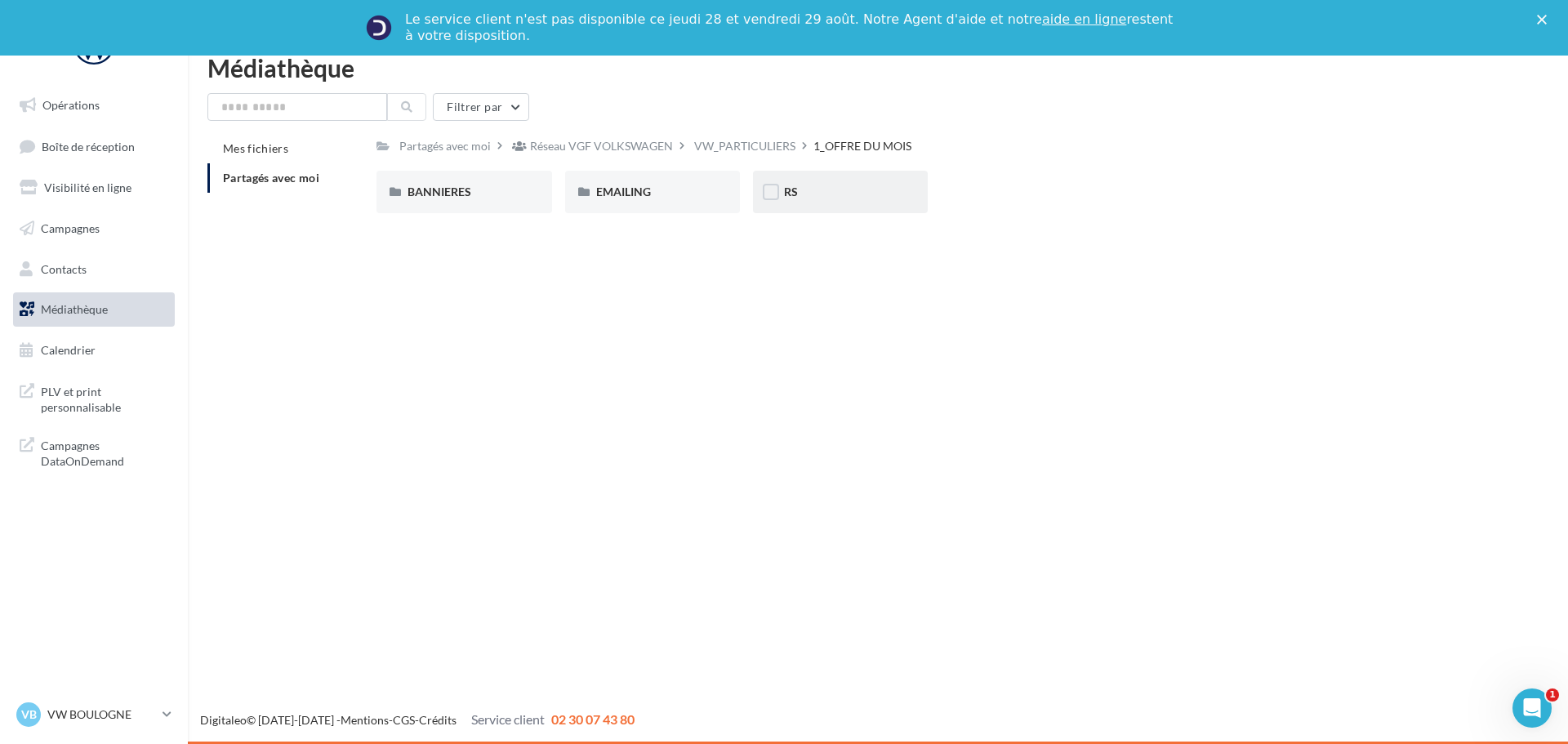
click at [860, 181] on div "RS" at bounding box center [840, 192] width 175 height 43
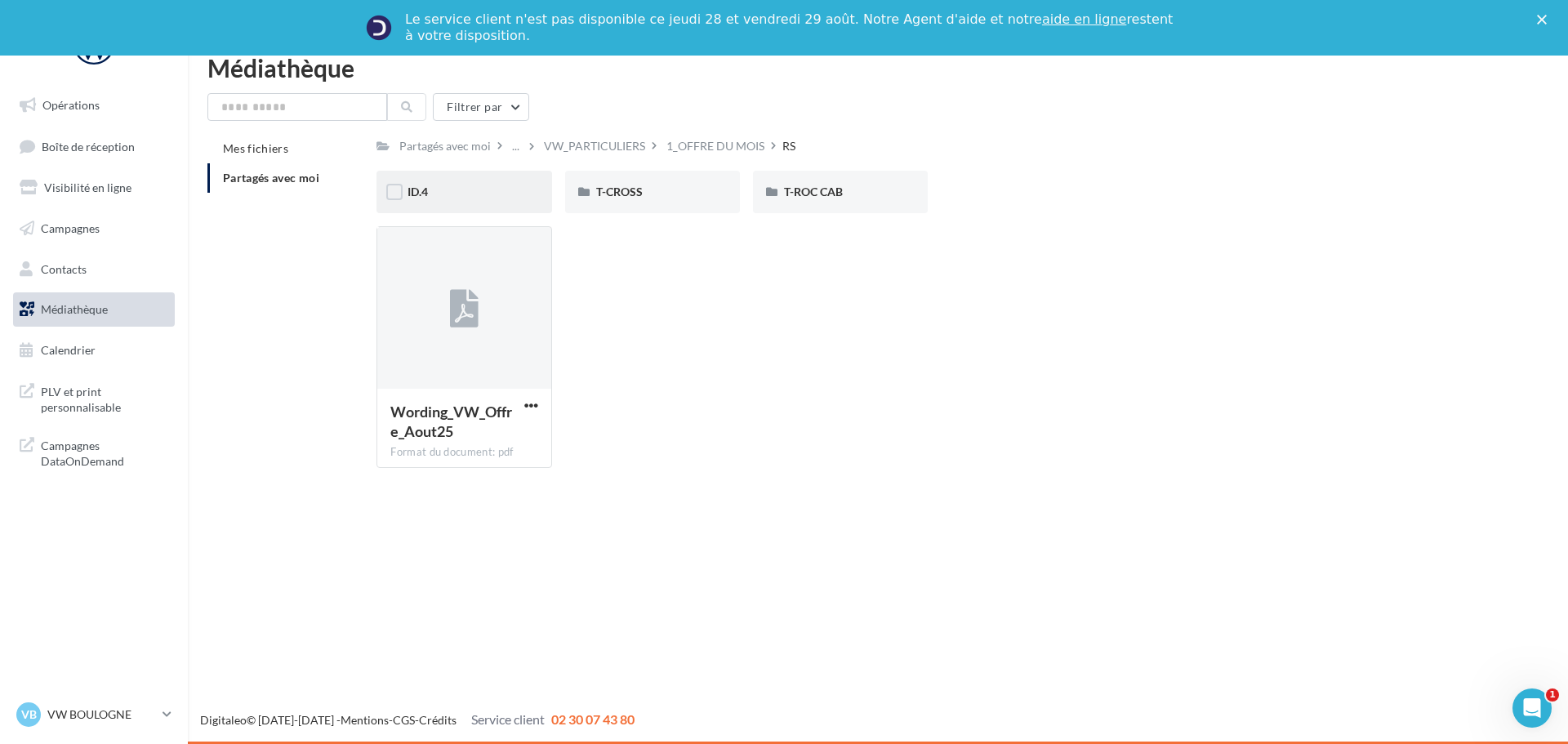
click at [518, 184] on div "ID.4" at bounding box center [463, 191] width 113 height 16
